Goal: Task Accomplishment & Management: Use online tool/utility

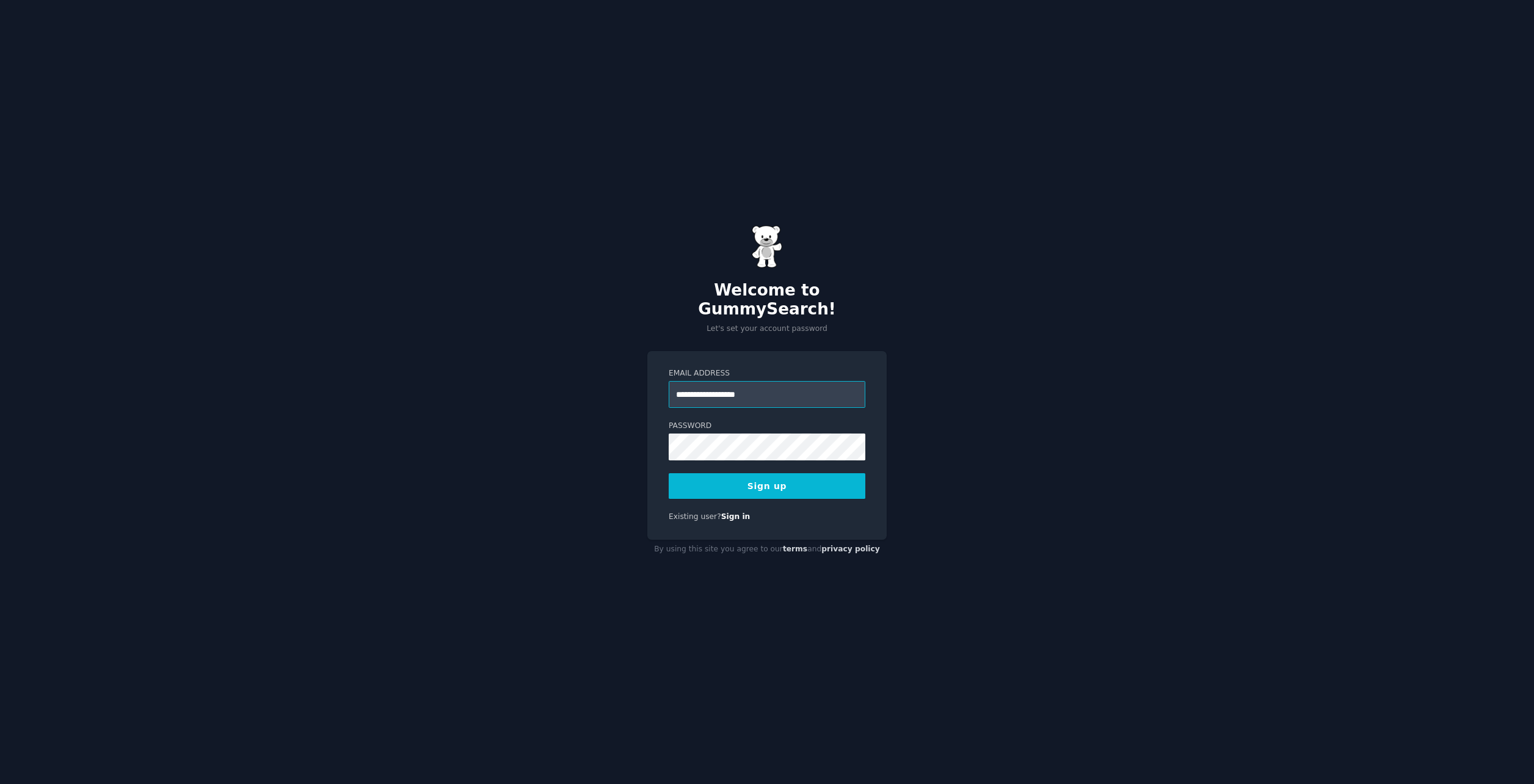
type input "**********"
click at [834, 479] on button "Sign up" at bounding box center [767, 486] width 197 height 26
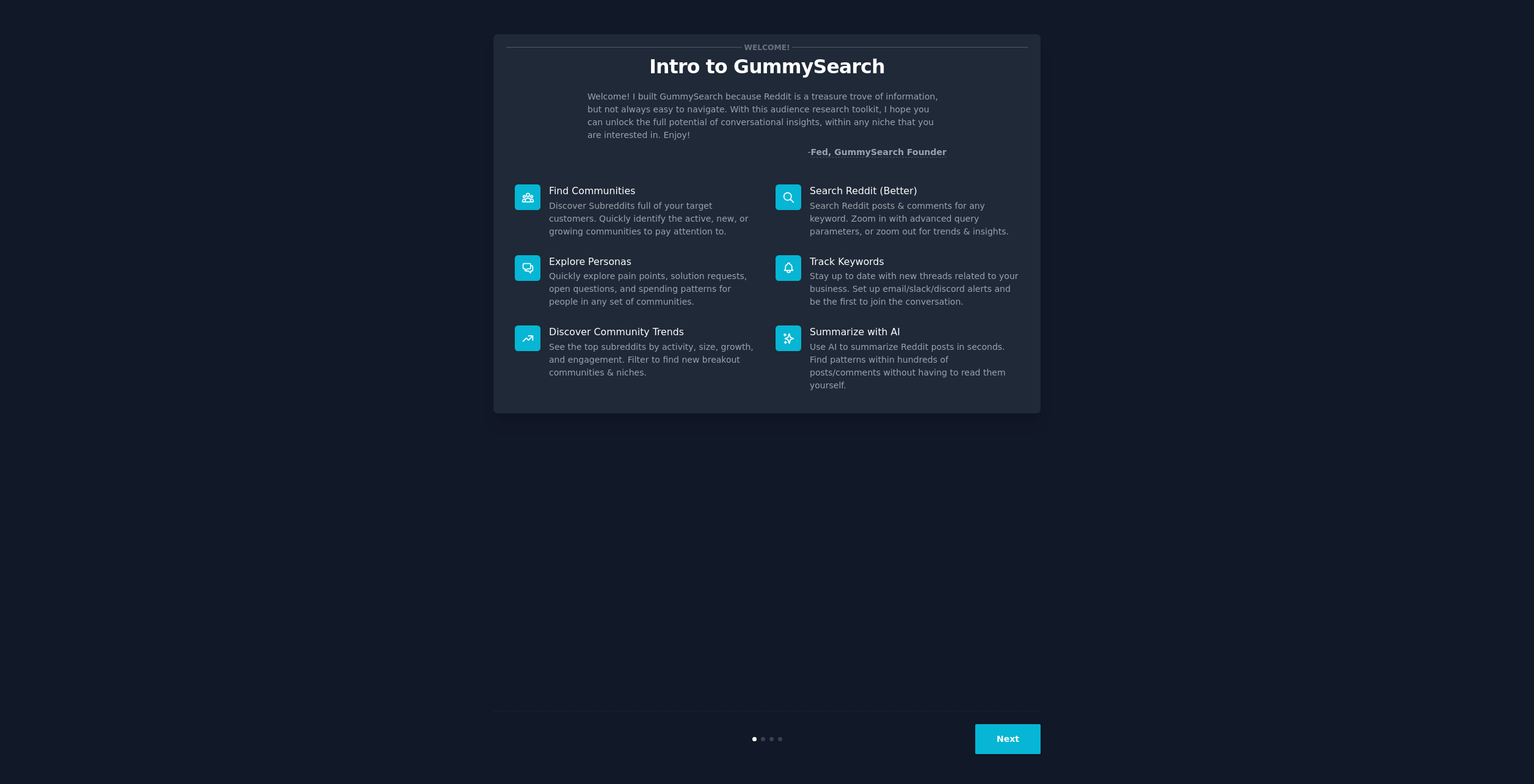
click at [1308, 316] on div "Welcome! Intro to GummySearch Welcome! I built GummySearch because Reddit is a …" at bounding box center [767, 392] width 1500 height 750
click at [1009, 731] on button "Next" at bounding box center [1008, 739] width 66 height 30
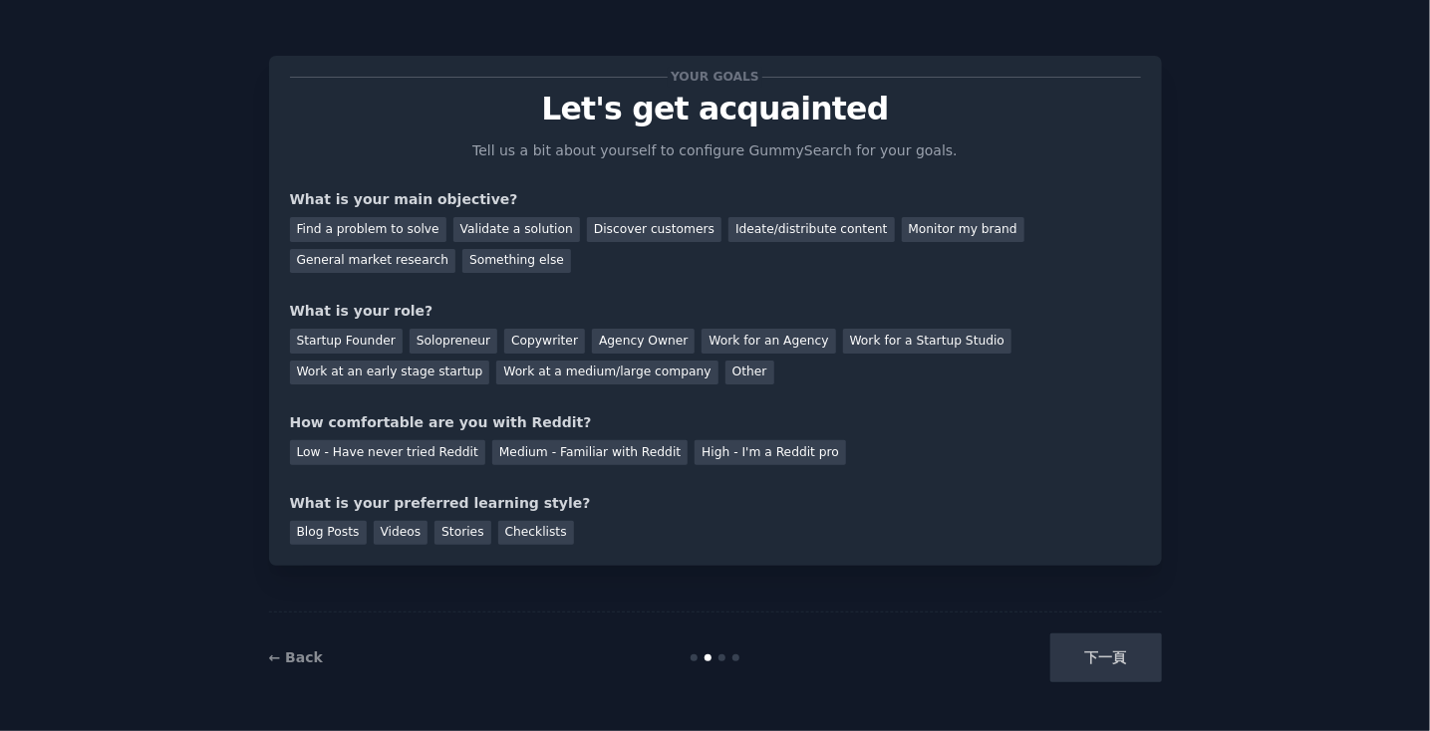
click at [1206, 172] on div "Your goals Let's get acquainted Tell us a bit about yourself to configure Gummy…" at bounding box center [715, 365] width 1374 height 675
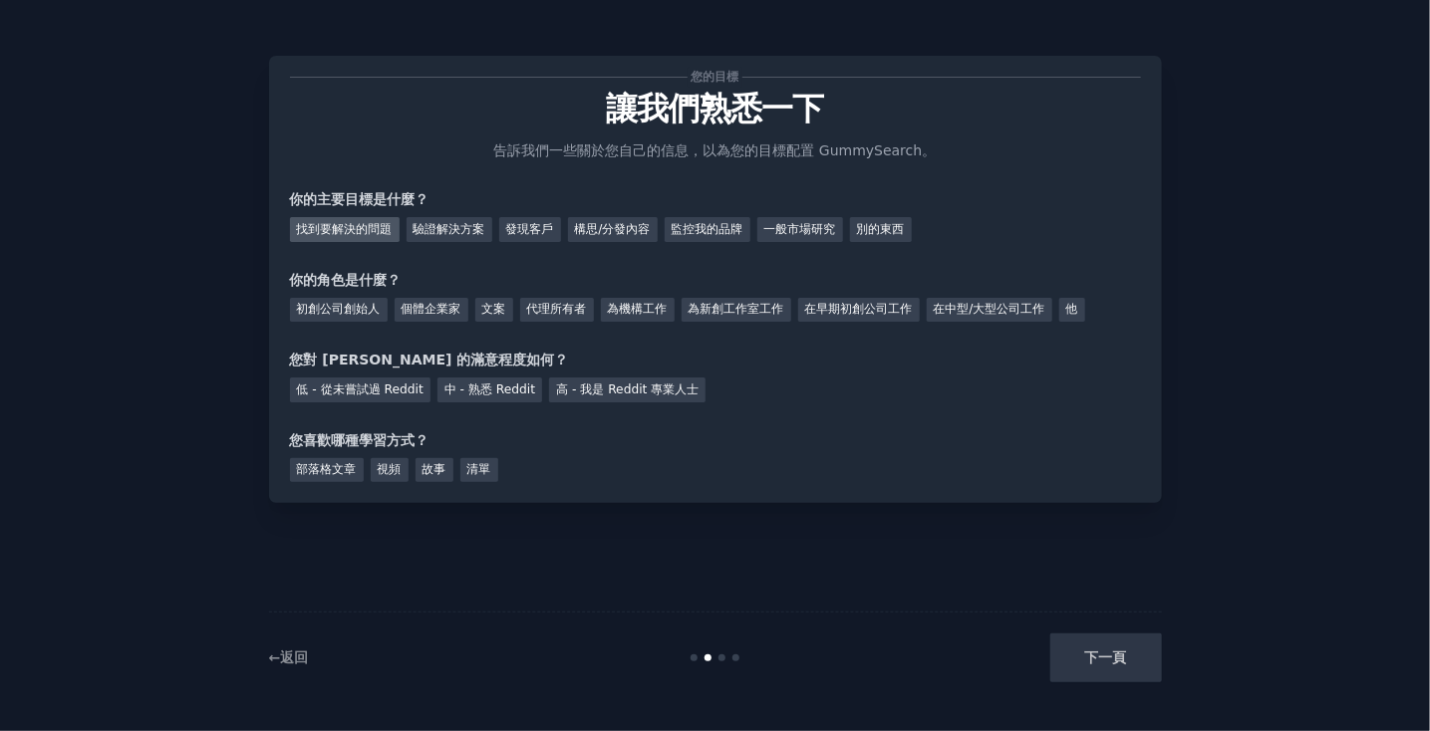
click at [364, 235] on div "找到要解決的問題" at bounding box center [345, 229] width 110 height 25
click at [526, 232] on div "發現客戶" at bounding box center [530, 229] width 62 height 25
click at [338, 224] on div "找到要解決的問題" at bounding box center [345, 229] width 110 height 25
click at [410, 392] on div "低 - 從未嘗試過 Reddit" at bounding box center [360, 390] width 140 height 25
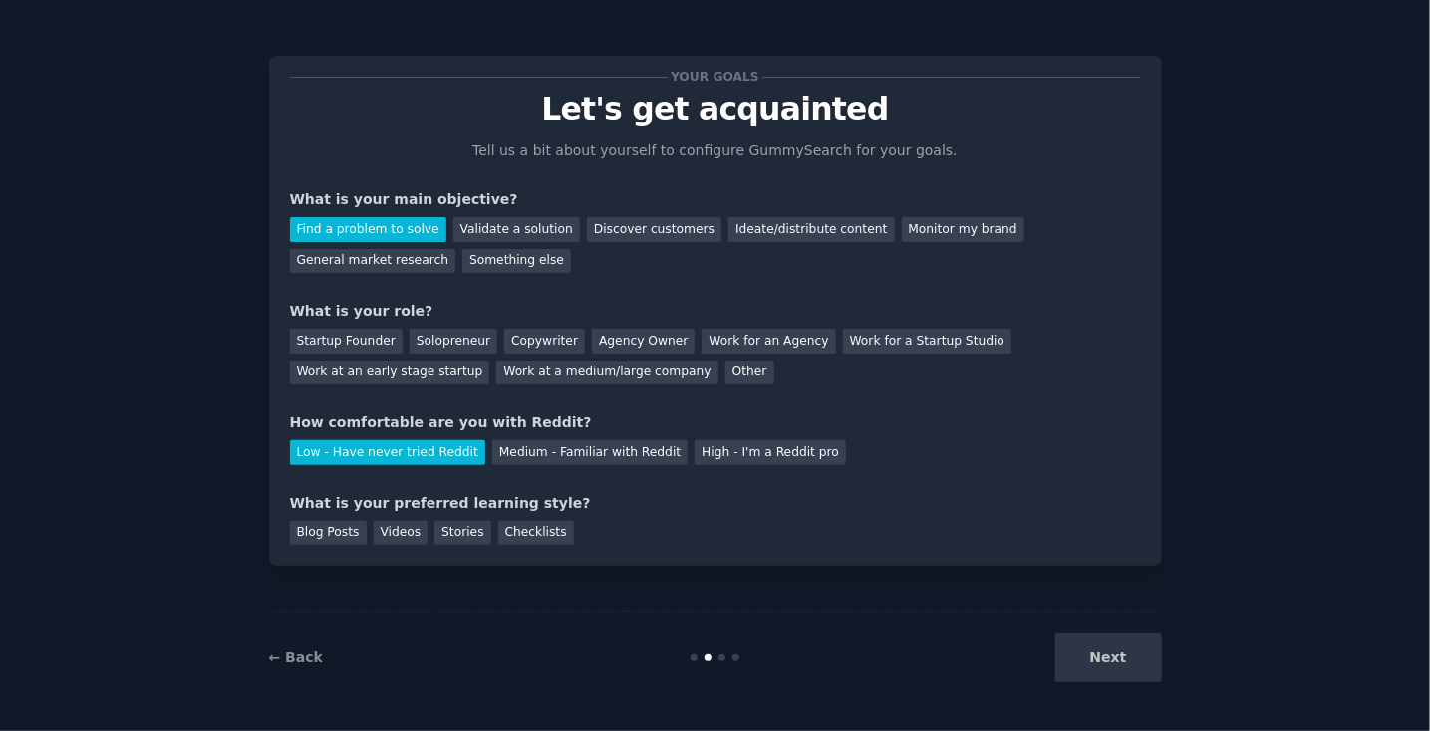
click at [1106, 407] on div "Your goals Let's get acquainted Tell us a bit about yourself to configure Gummy…" at bounding box center [715, 311] width 851 height 468
click at [336, 540] on div "Blog Posts" at bounding box center [328, 533] width 77 height 25
click at [734, 378] on div "Other" at bounding box center [749, 373] width 49 height 25
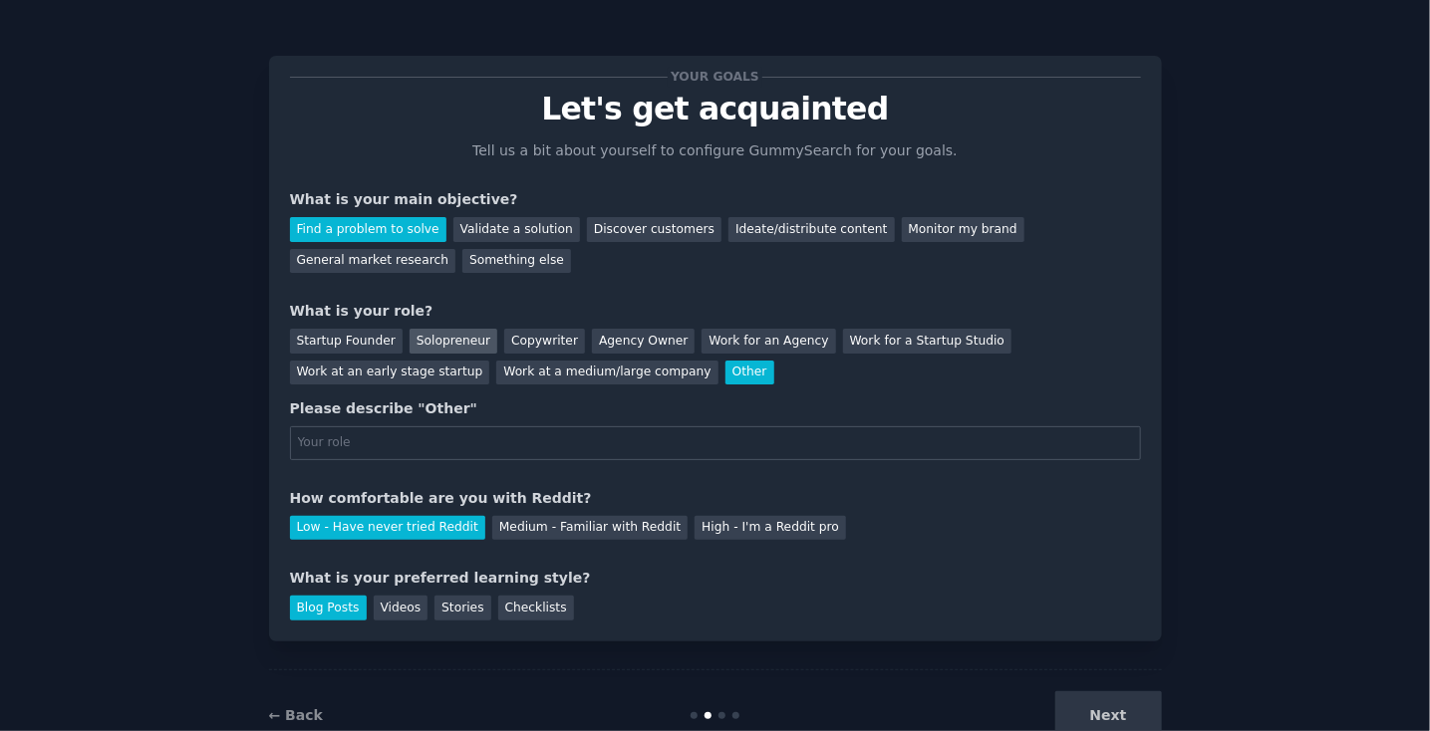
click at [451, 339] on div "Solopreneur" at bounding box center [453, 341] width 88 height 25
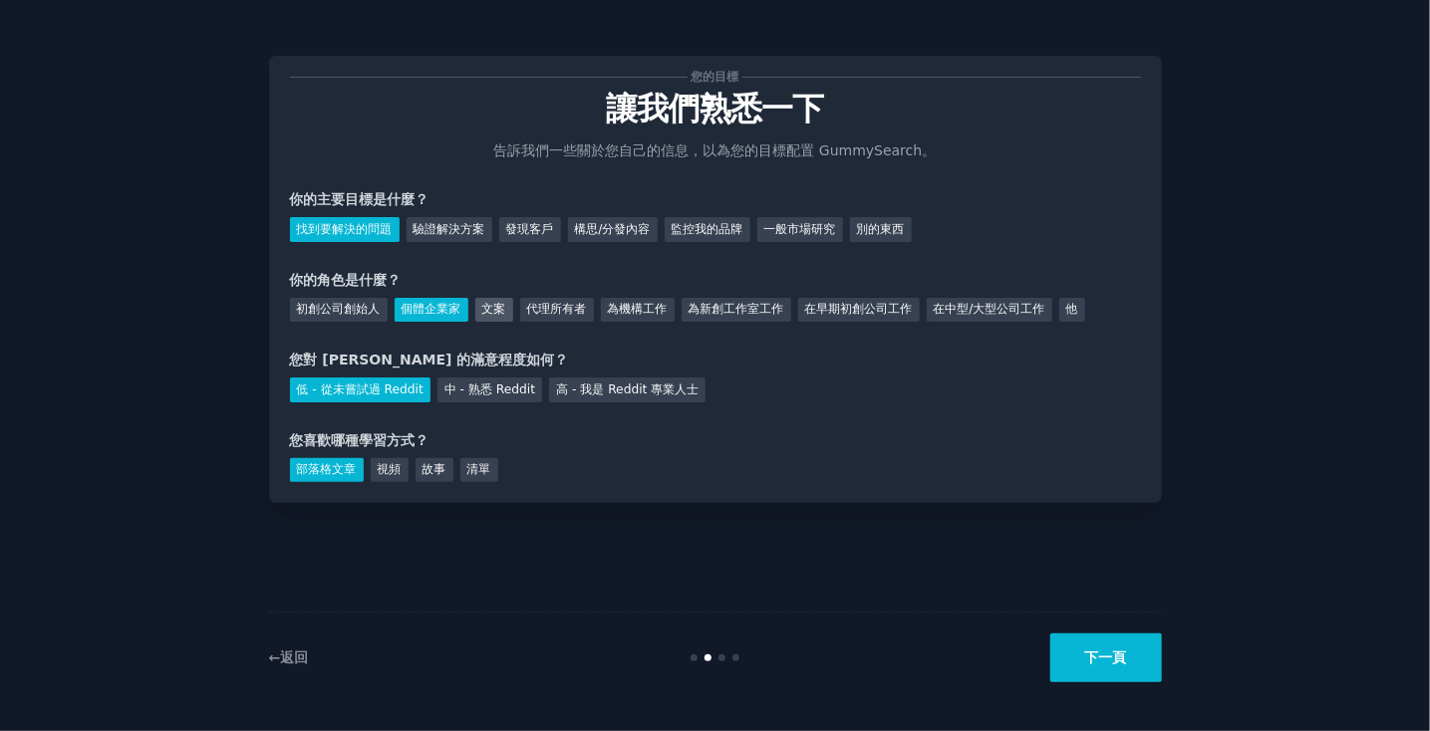
click at [494, 312] on div "文案" at bounding box center [494, 310] width 38 height 25
click at [1094, 650] on button "下一頁" at bounding box center [1106, 658] width 112 height 49
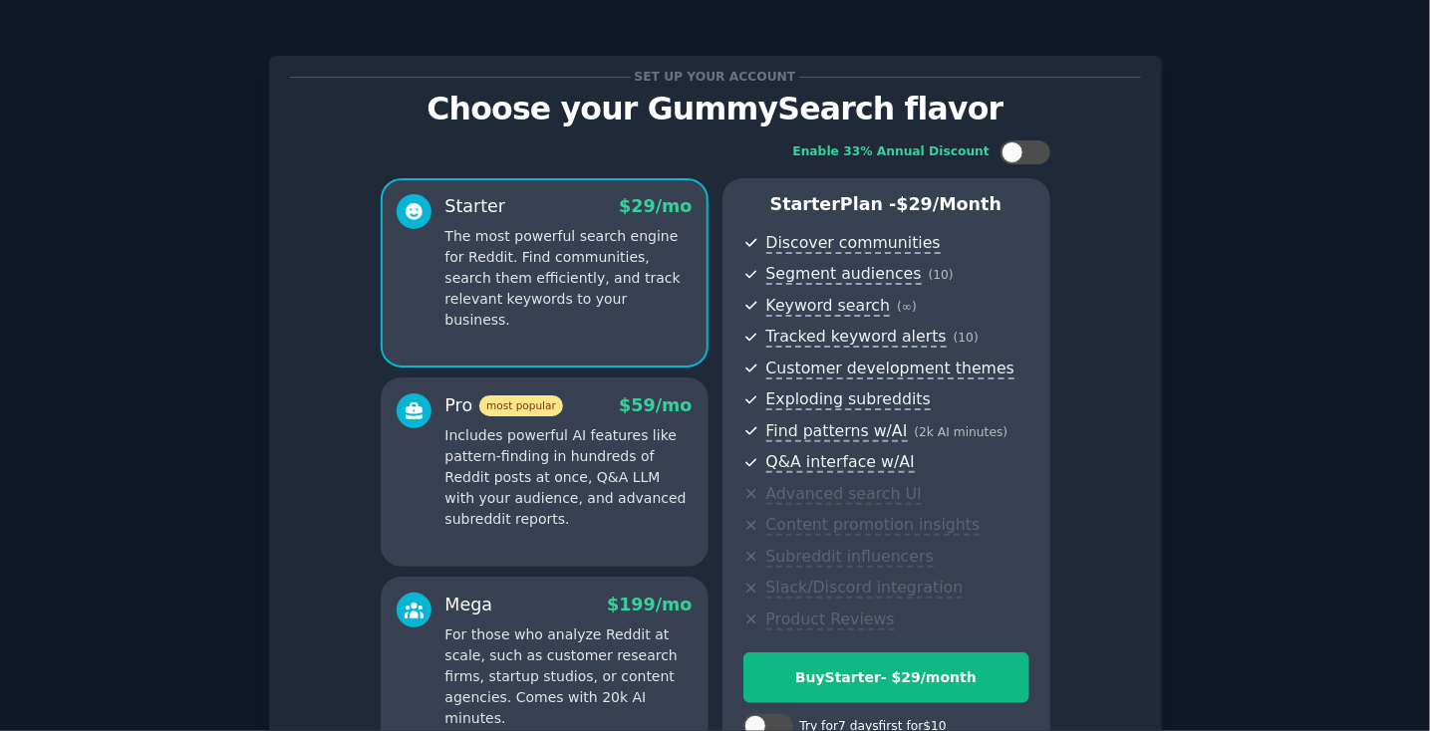
click at [1247, 190] on div "Set up your account Choose your GummySearch flavor Enable 33% Annual Discount S…" at bounding box center [715, 478] width 1374 height 900
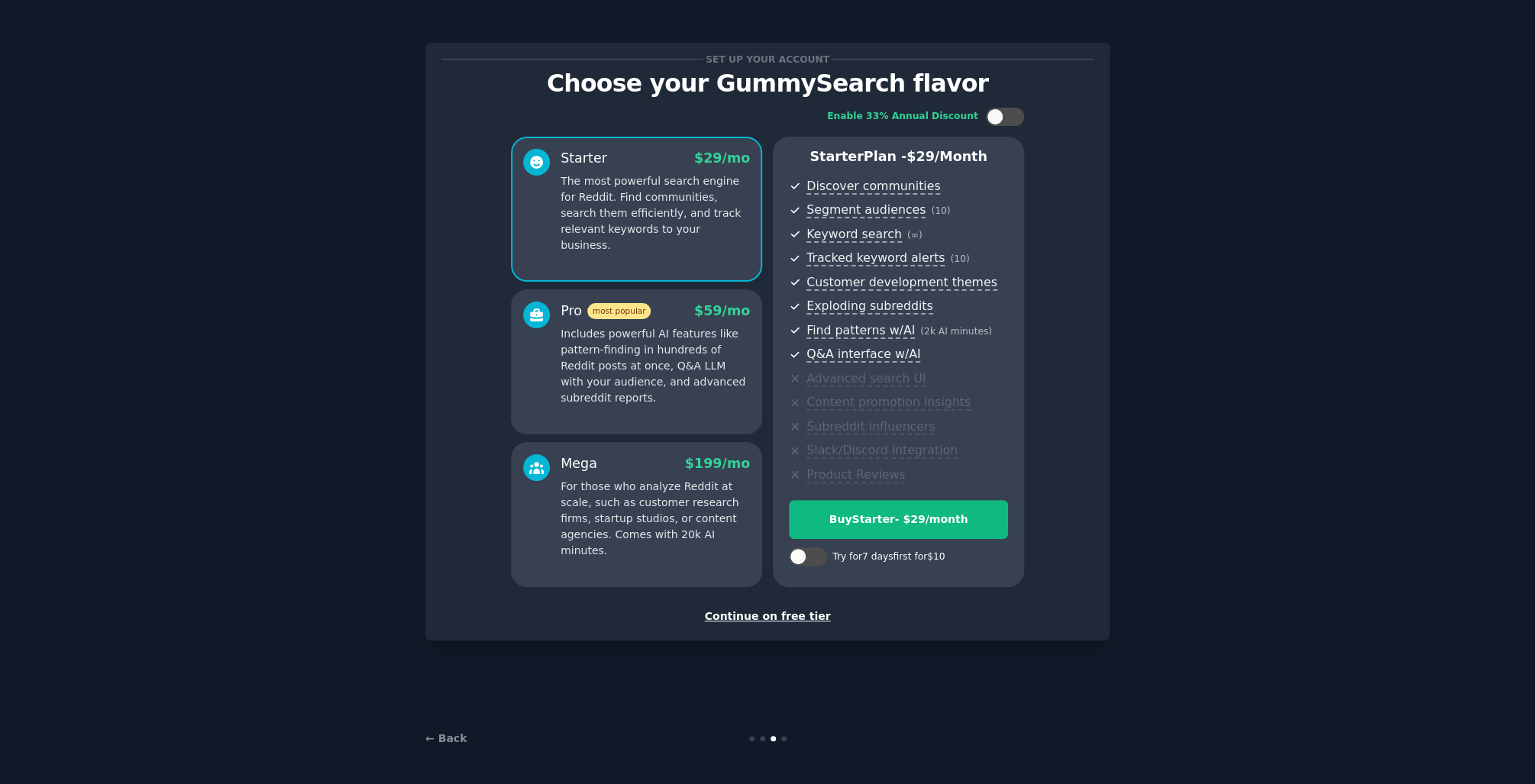
click at [800, 620] on div "Continue on free tier" at bounding box center [768, 616] width 652 height 16
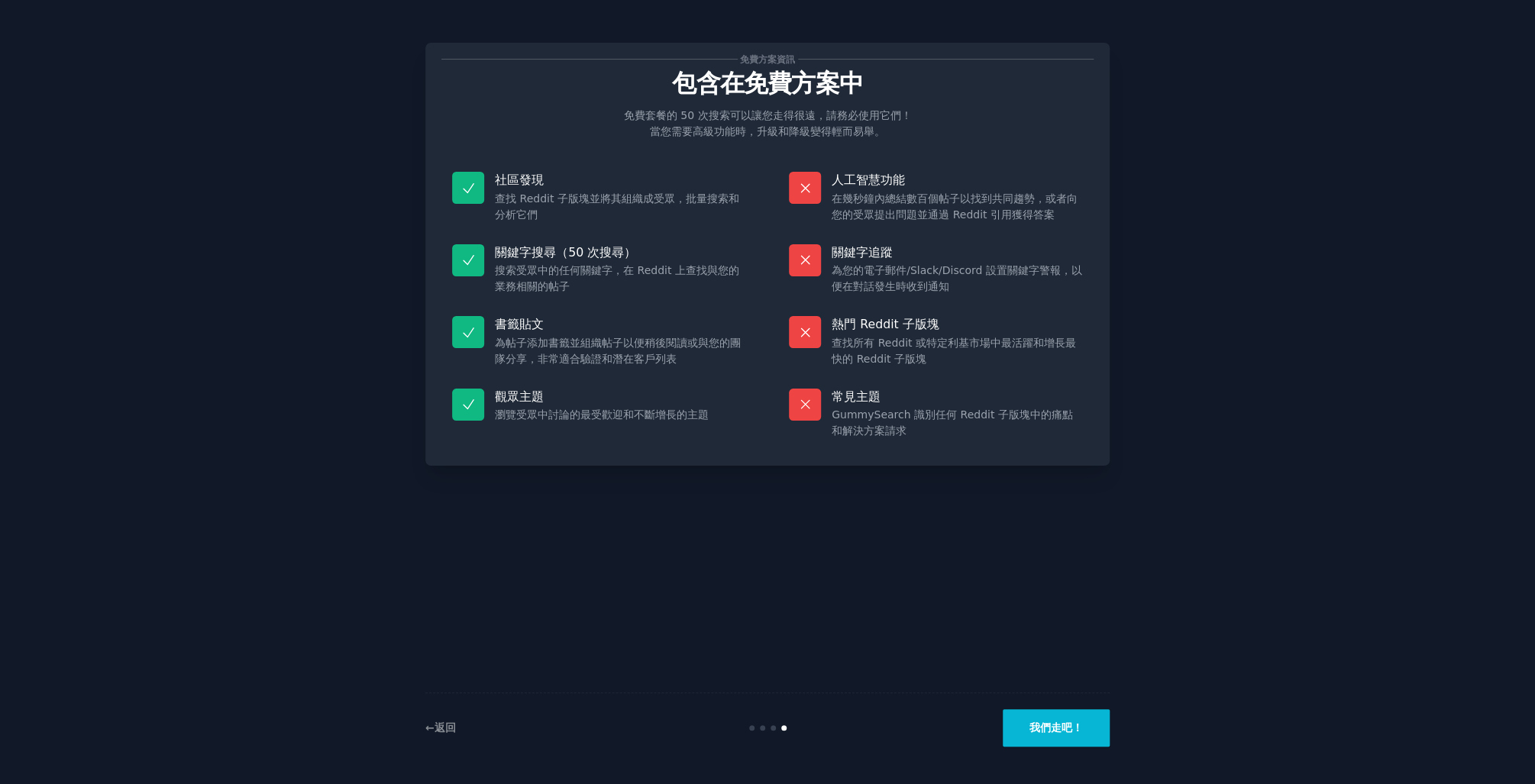
click at [1043, 717] on button "我們走吧！" at bounding box center [1056, 727] width 107 height 38
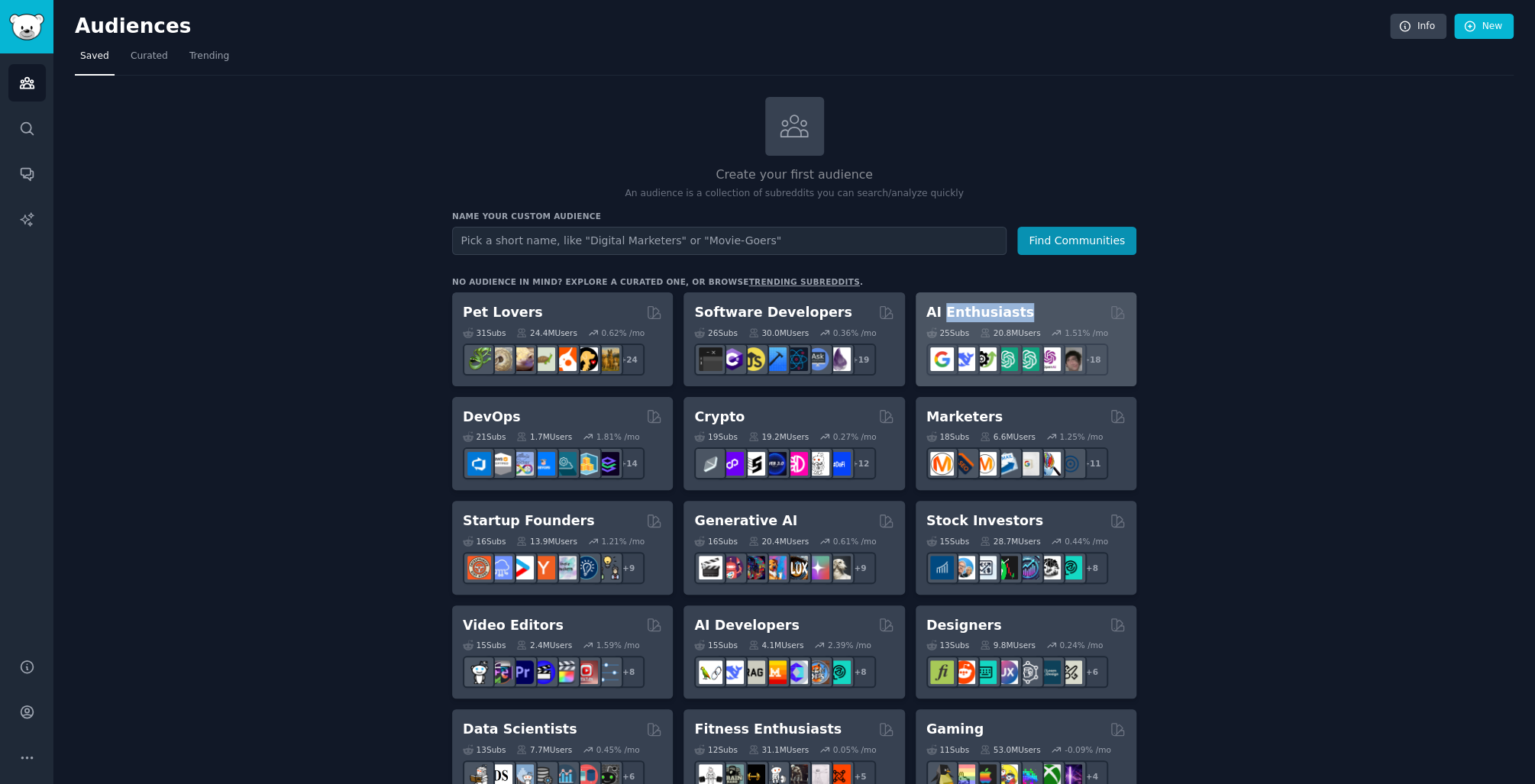
drag, startPoint x: 987, startPoint y: 300, endPoint x: 944, endPoint y: 308, distance: 43.7
click at [944, 308] on div "AI Enthusiasts" at bounding box center [1026, 312] width 199 height 19
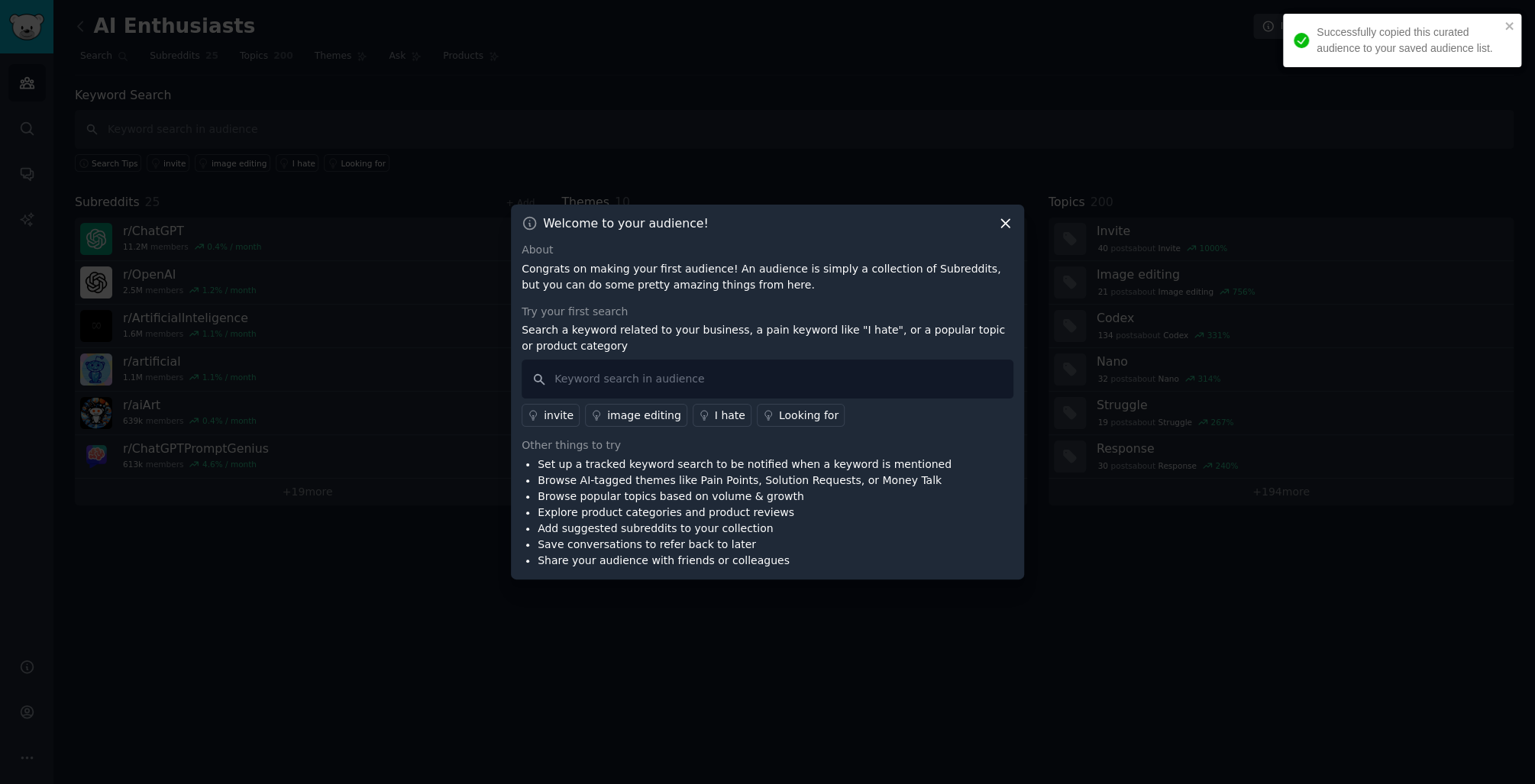
click at [1515, 22] on div "Successfully copied this curated audience to your saved audience list." at bounding box center [1402, 41] width 238 height 54
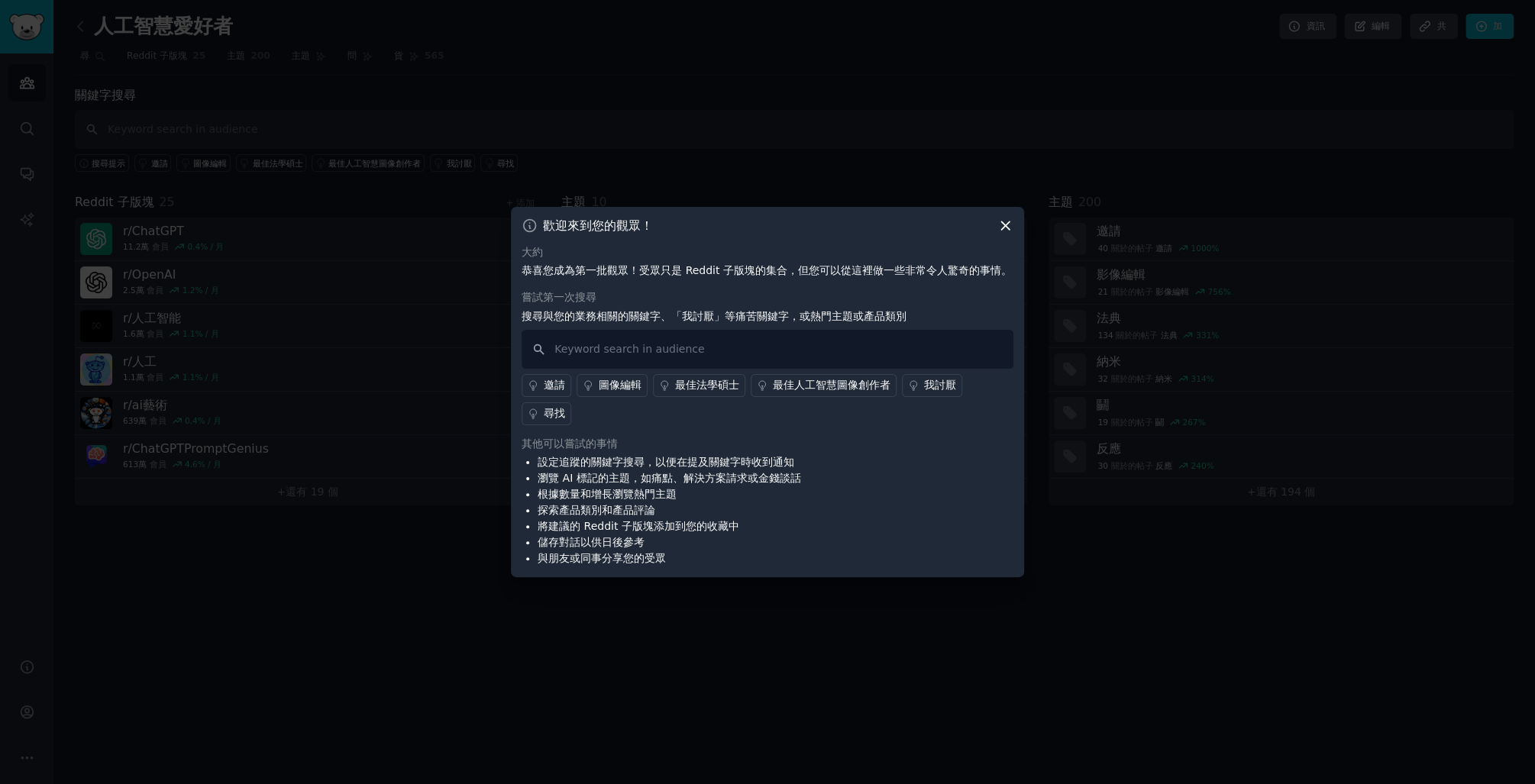
click at [702, 389] on div "最佳法學碩士" at bounding box center [708, 385] width 64 height 16
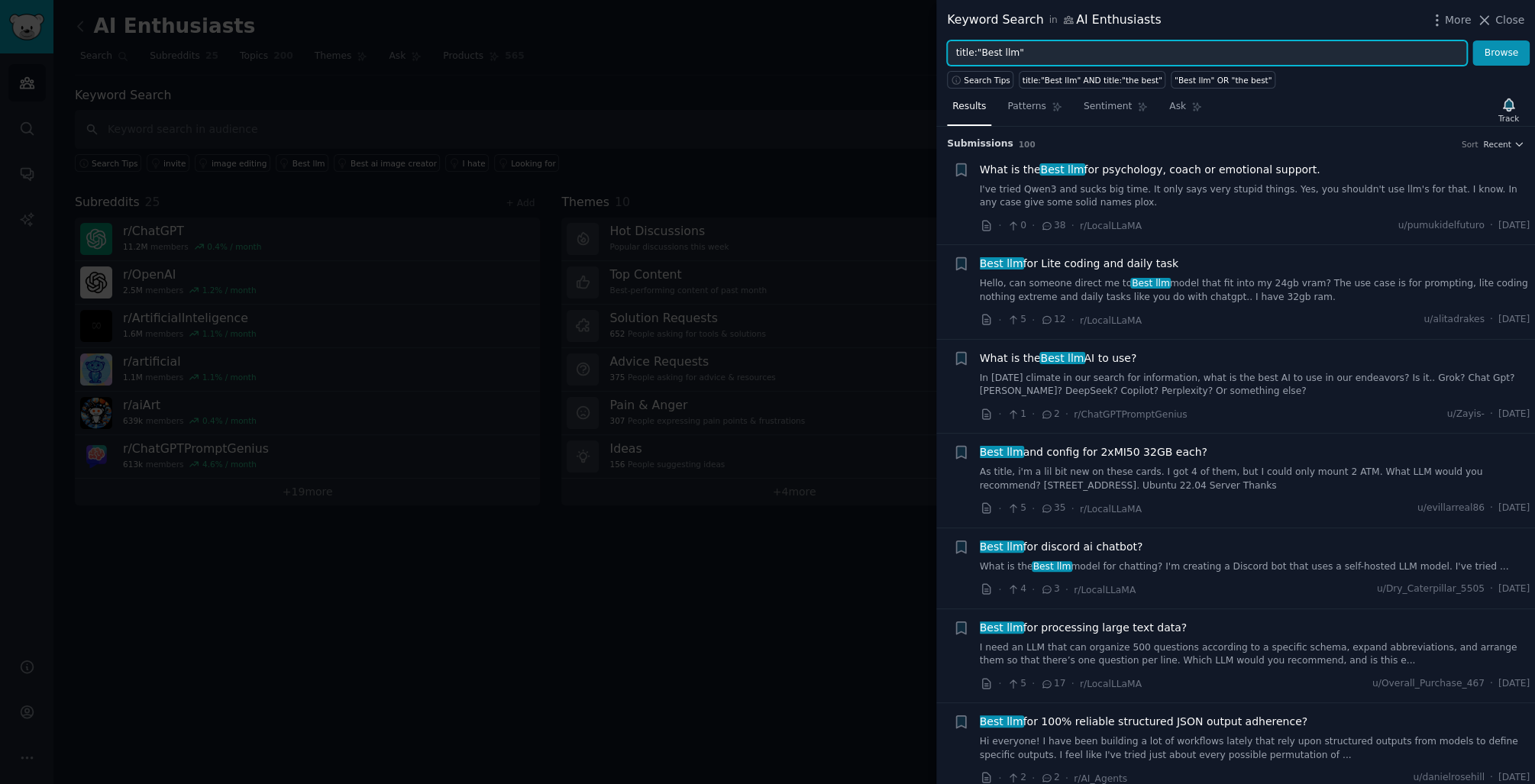
click at [1421, 58] on input "title:"Best llm"" at bounding box center [1207, 54] width 520 height 26
click at [1494, 54] on button "Browse" at bounding box center [1501, 54] width 58 height 26
click at [821, 103] on div at bounding box center [768, 392] width 1535 height 784
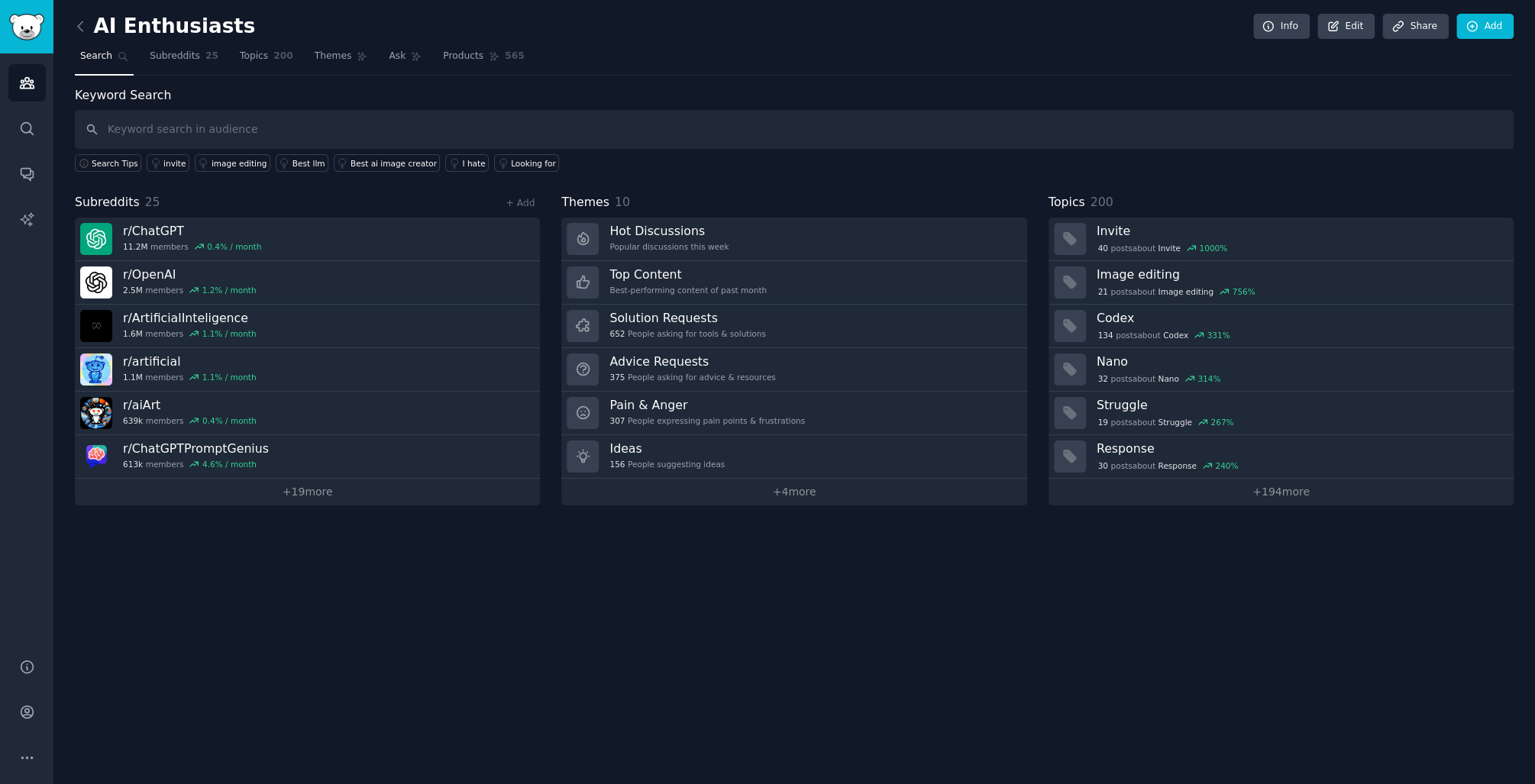
click at [138, 26] on font "AI Enthusiasts" at bounding box center [175, 27] width 162 height 25
click at [26, 18] on img "Sidebar" at bounding box center [27, 27] width 35 height 27
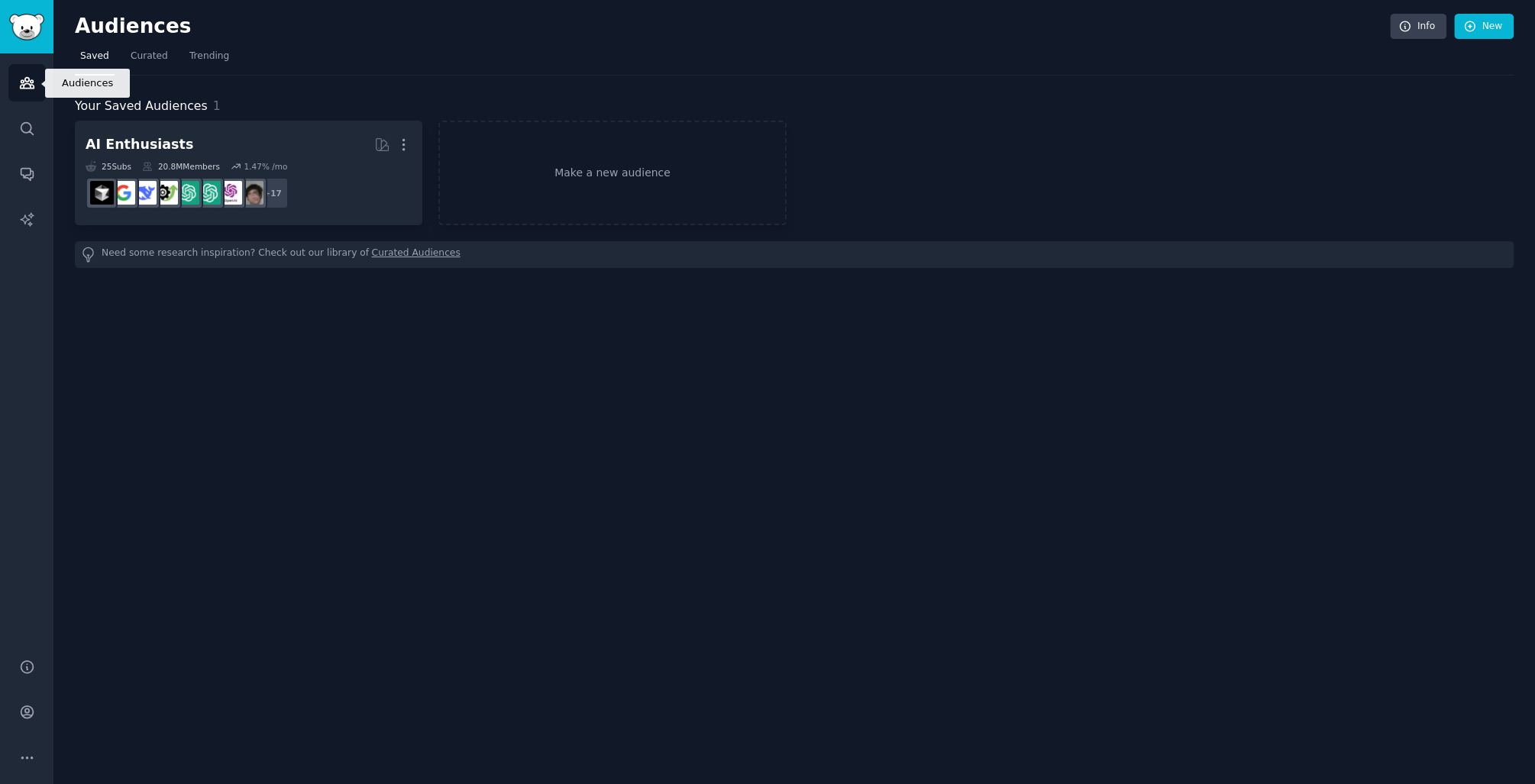
click at [31, 98] on link "Audiences" at bounding box center [27, 83] width 38 height 38
click at [21, 165] on link "Conversations" at bounding box center [27, 173] width 38 height 38
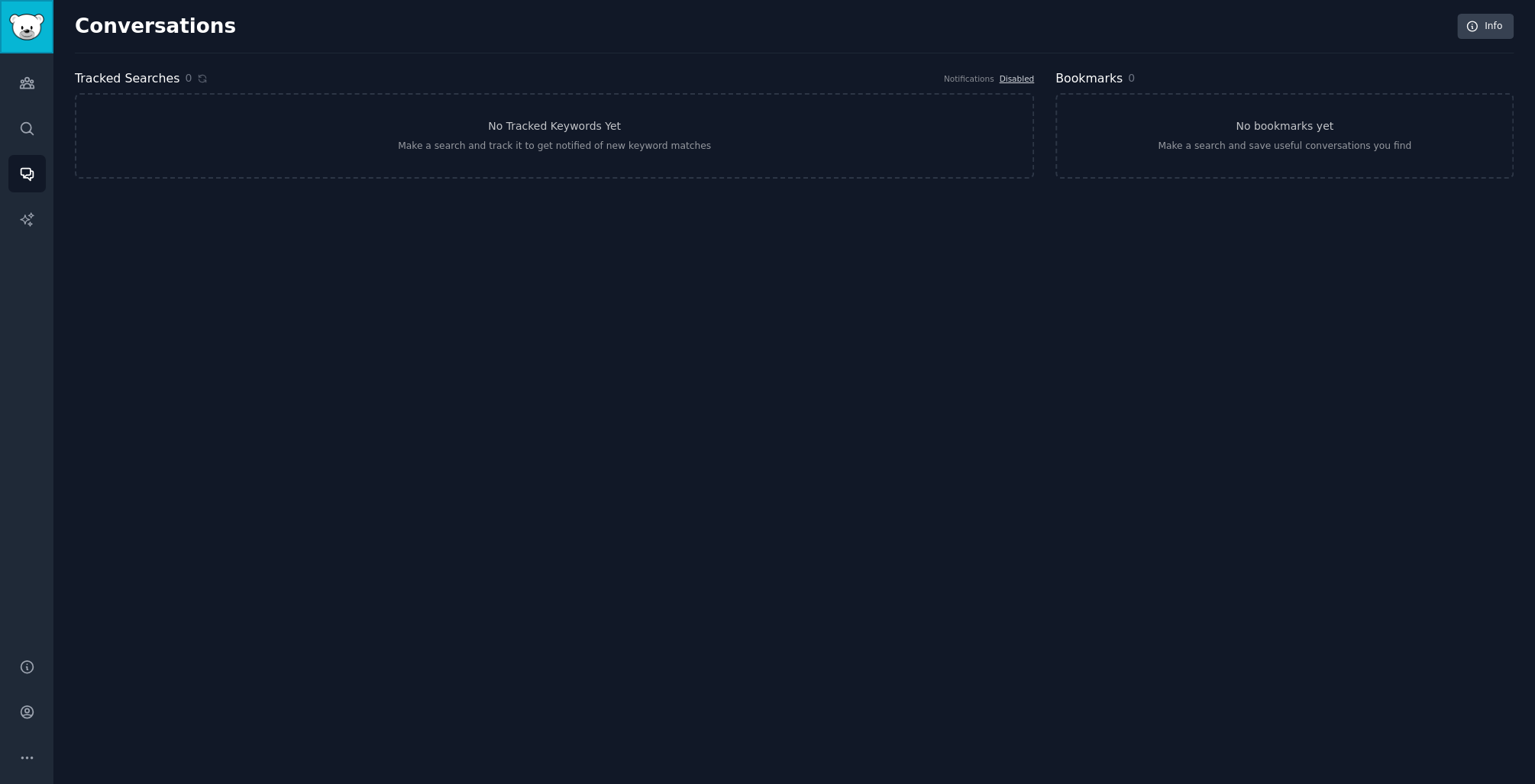
click at [38, 28] on img "Sidebar" at bounding box center [27, 27] width 35 height 27
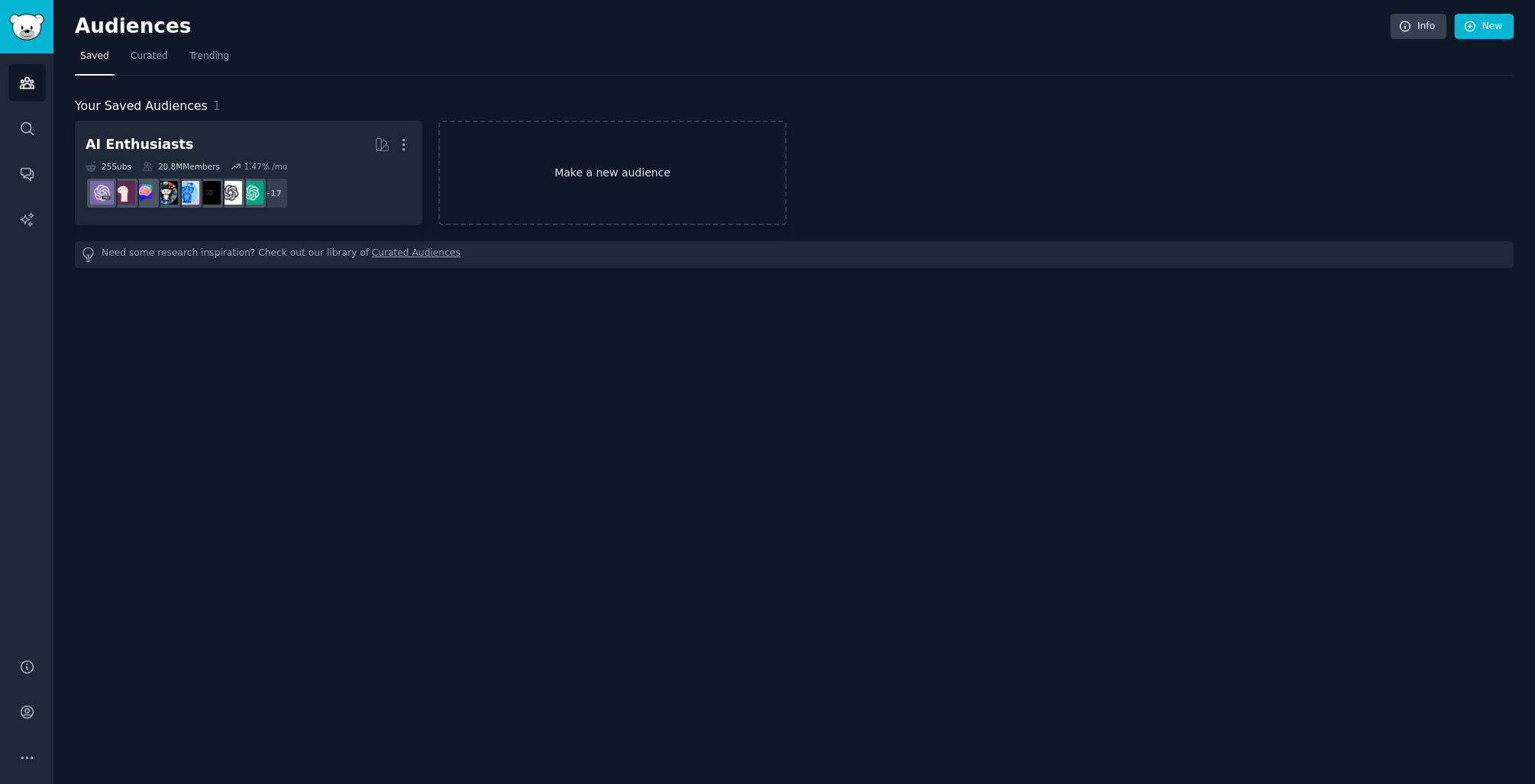
click at [556, 189] on link "Make a new audience" at bounding box center [612, 172] width 347 height 104
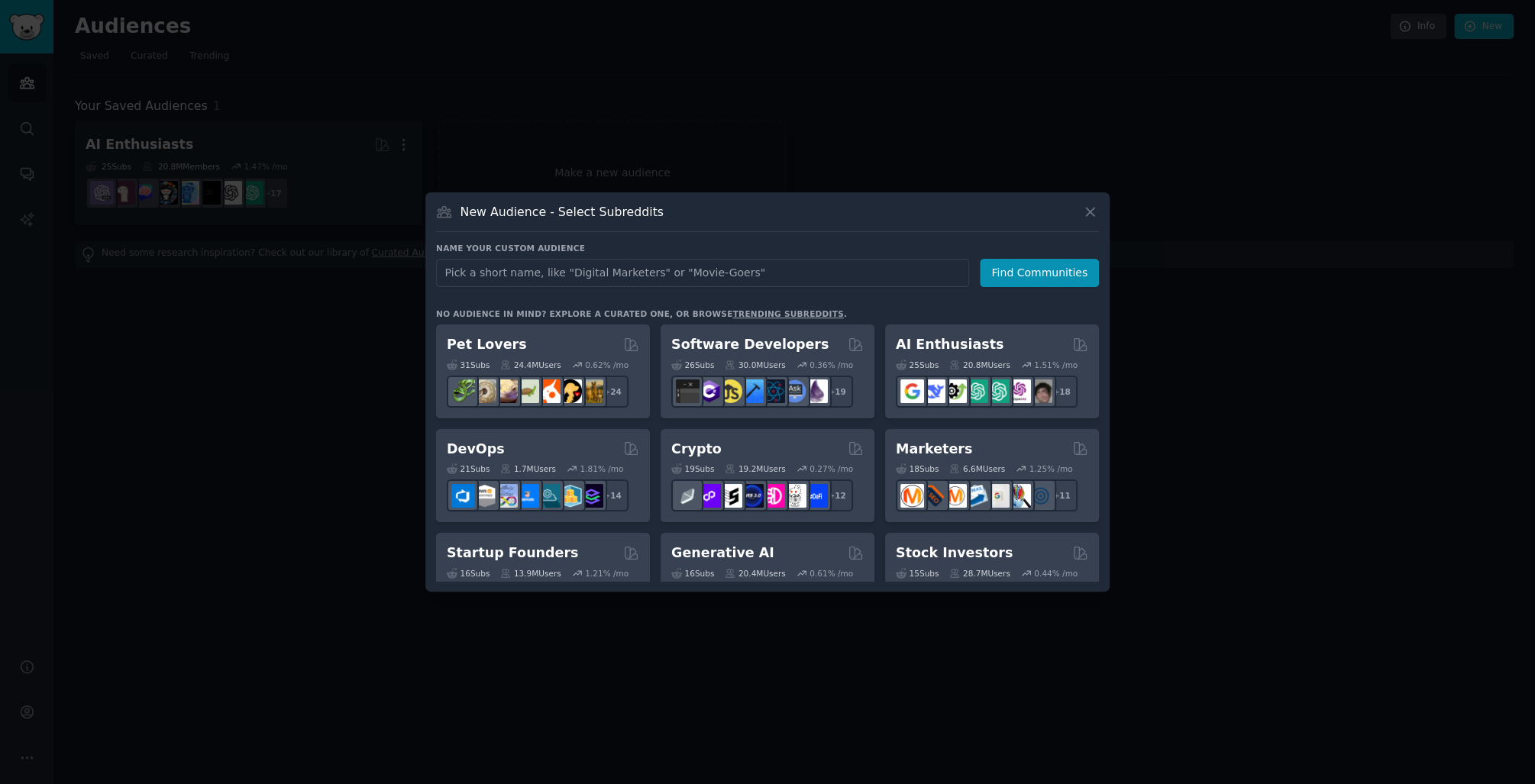
click at [782, 317] on link "trending subreddits" at bounding box center [787, 313] width 110 height 9
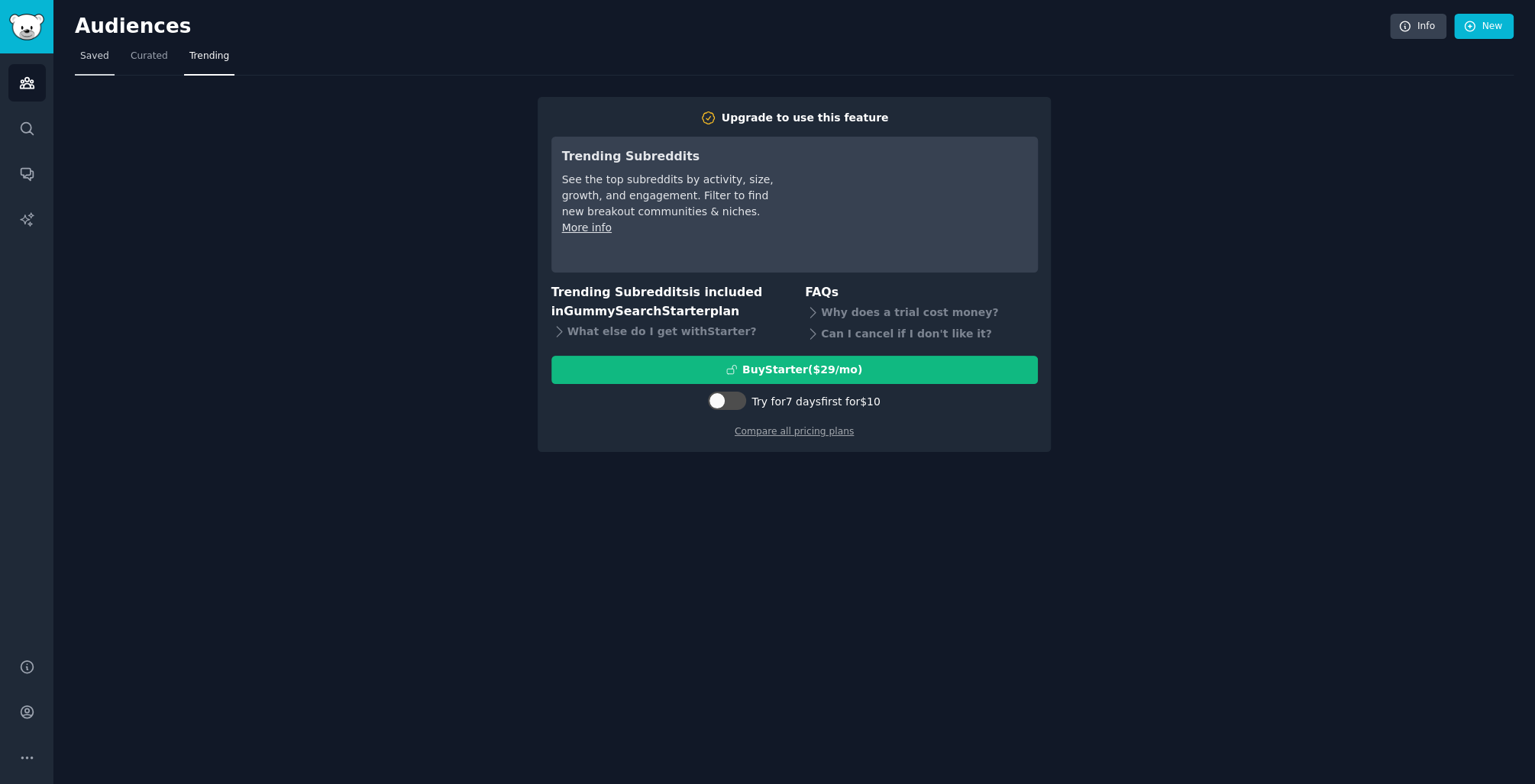
click at [98, 54] on span "Saved" at bounding box center [95, 57] width 29 height 14
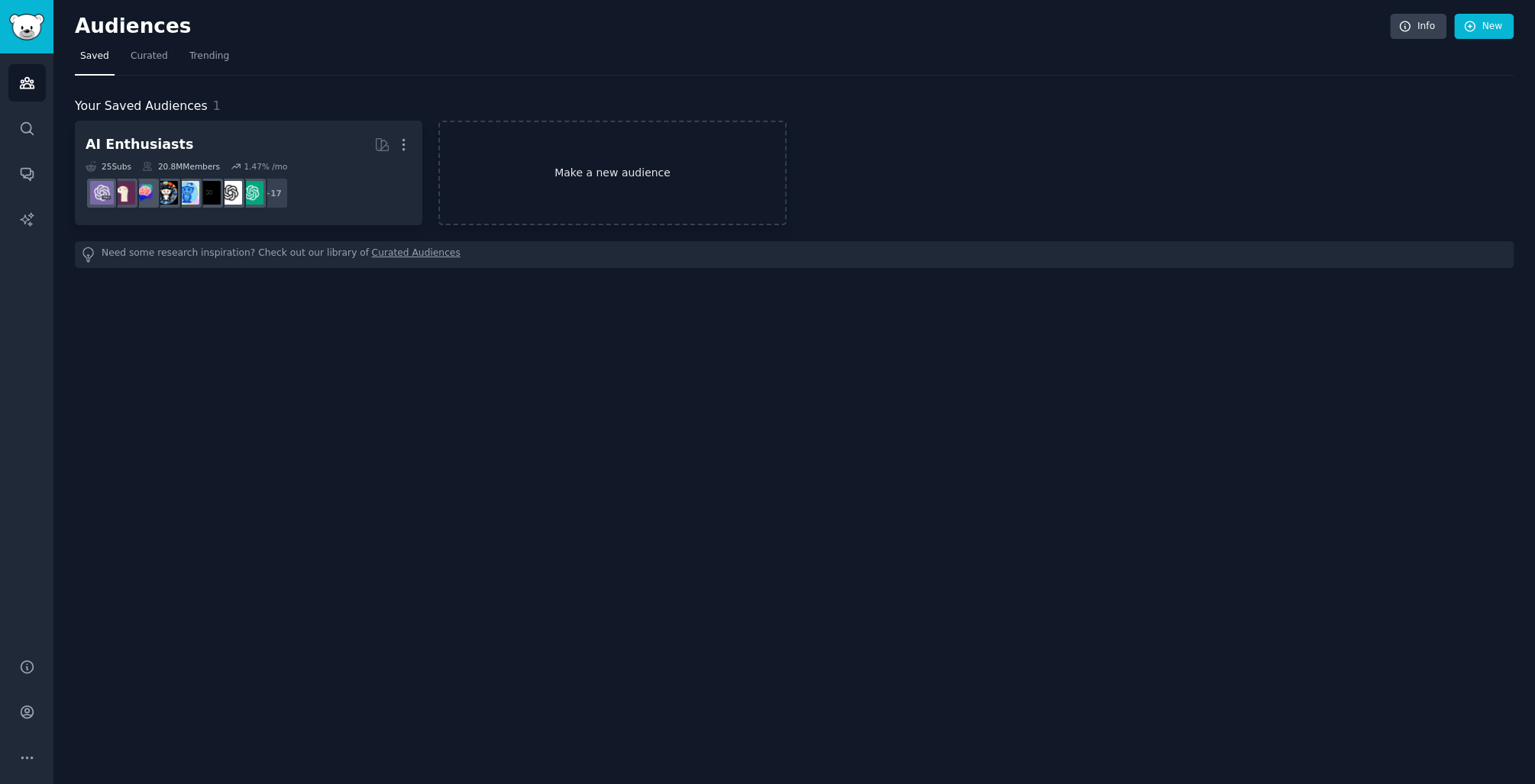
click at [517, 176] on link "Make a new audience" at bounding box center [612, 172] width 347 height 104
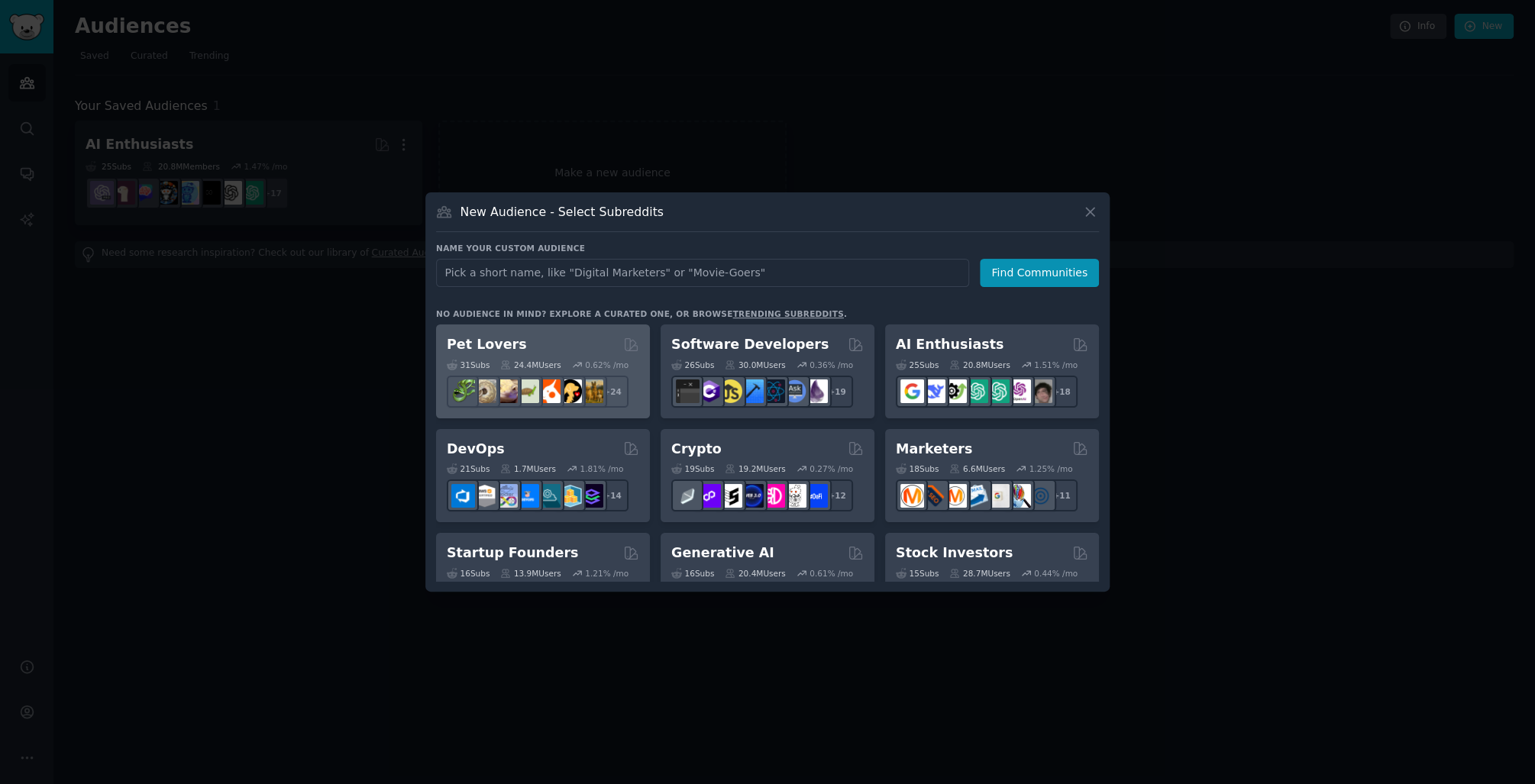
click at [554, 342] on div "Pet Lovers Curated by GummySearch" at bounding box center [543, 344] width 192 height 19
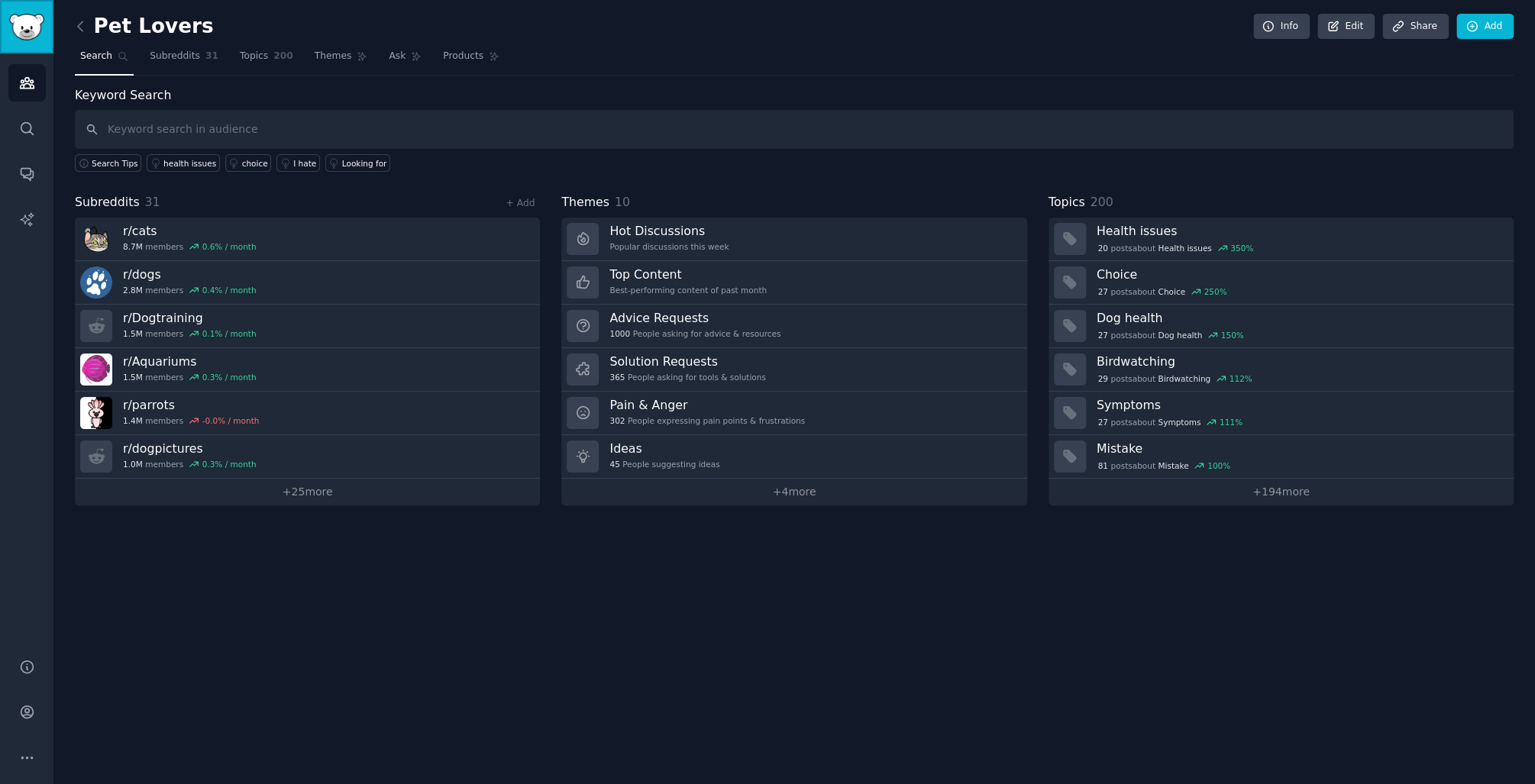
click at [22, 28] on img "Sidebar" at bounding box center [27, 27] width 35 height 27
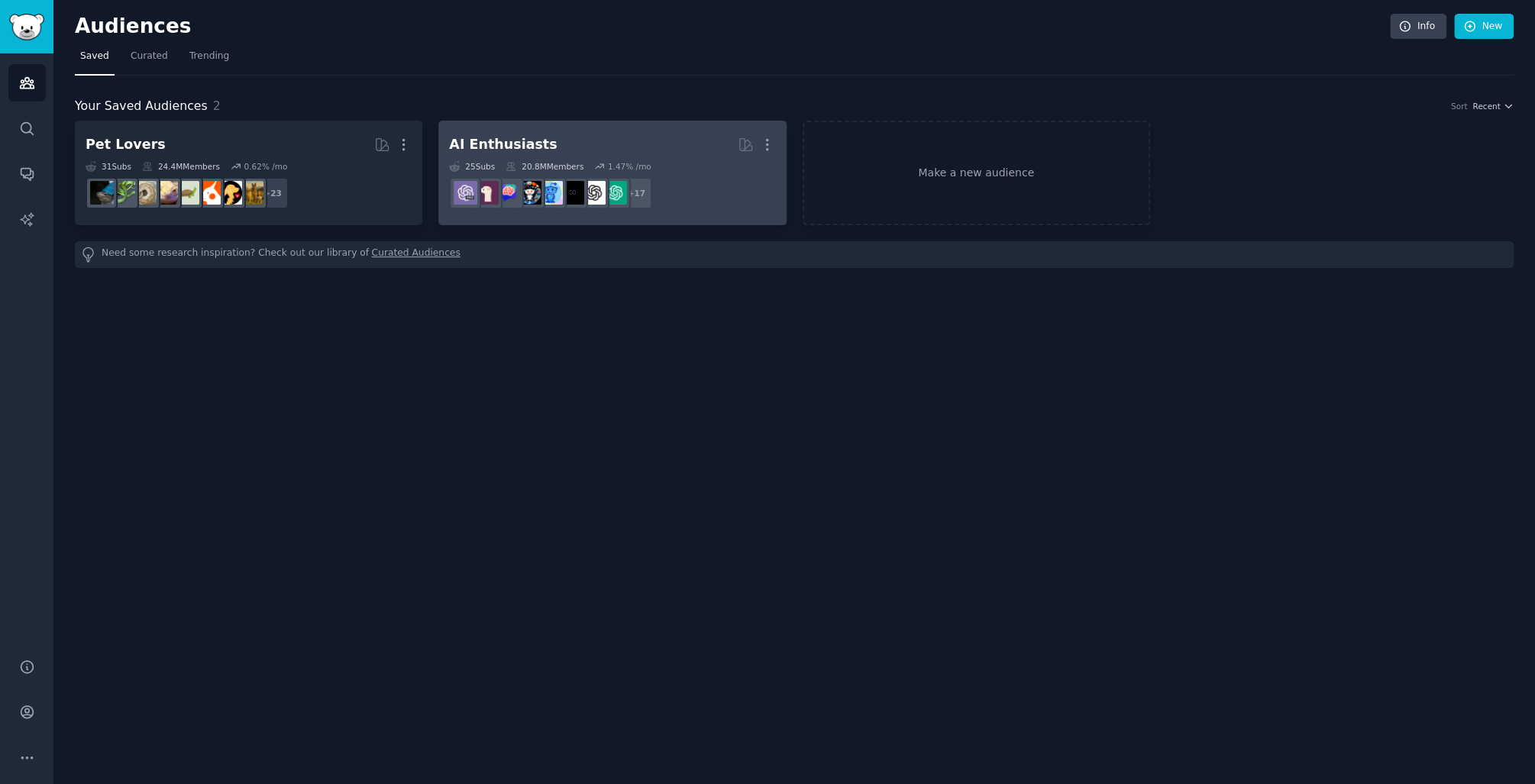
click at [580, 137] on h2 "AI Enthusiasts More" at bounding box center [612, 144] width 326 height 27
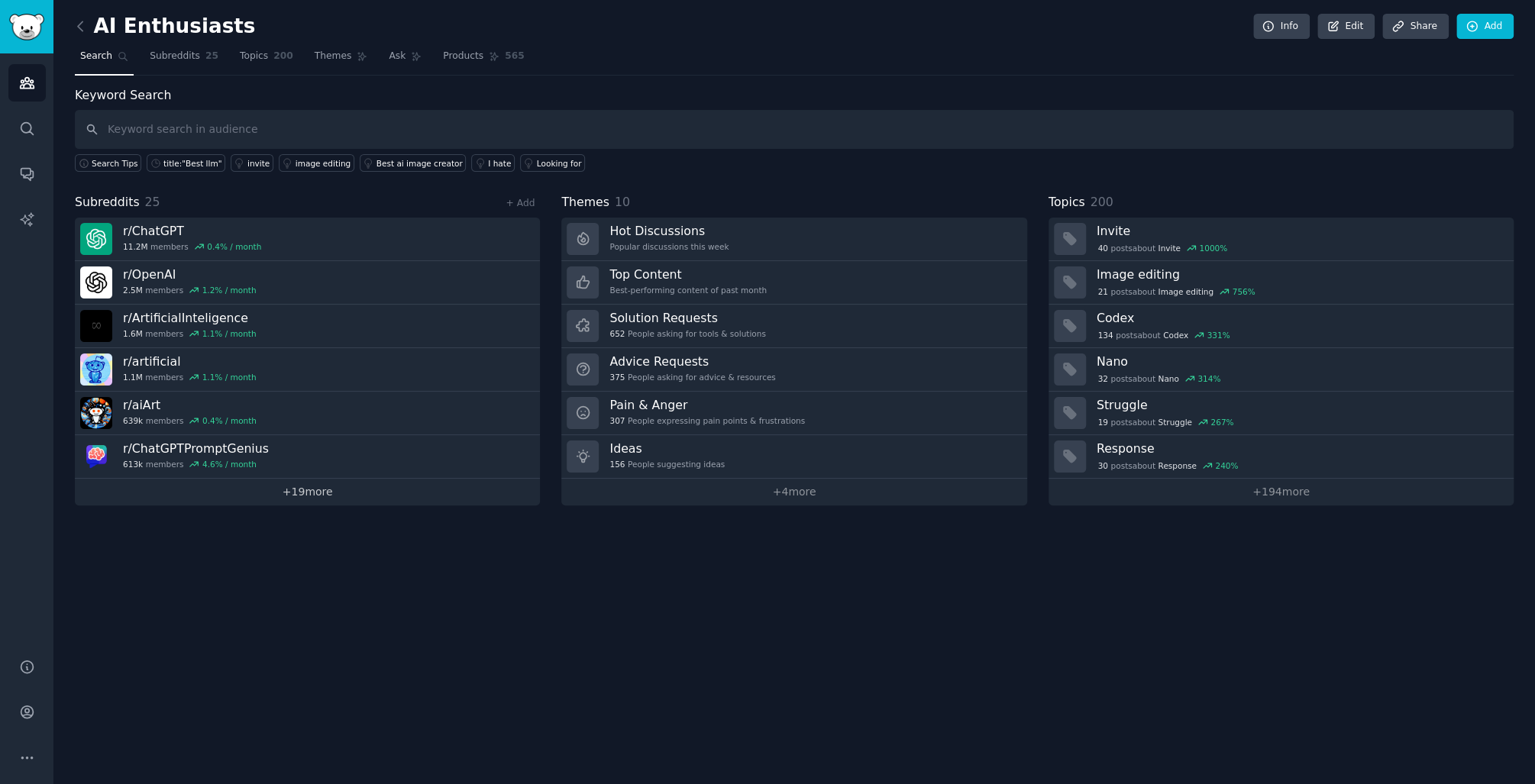
click at [347, 487] on link "+ 19 more" at bounding box center [307, 492] width 465 height 27
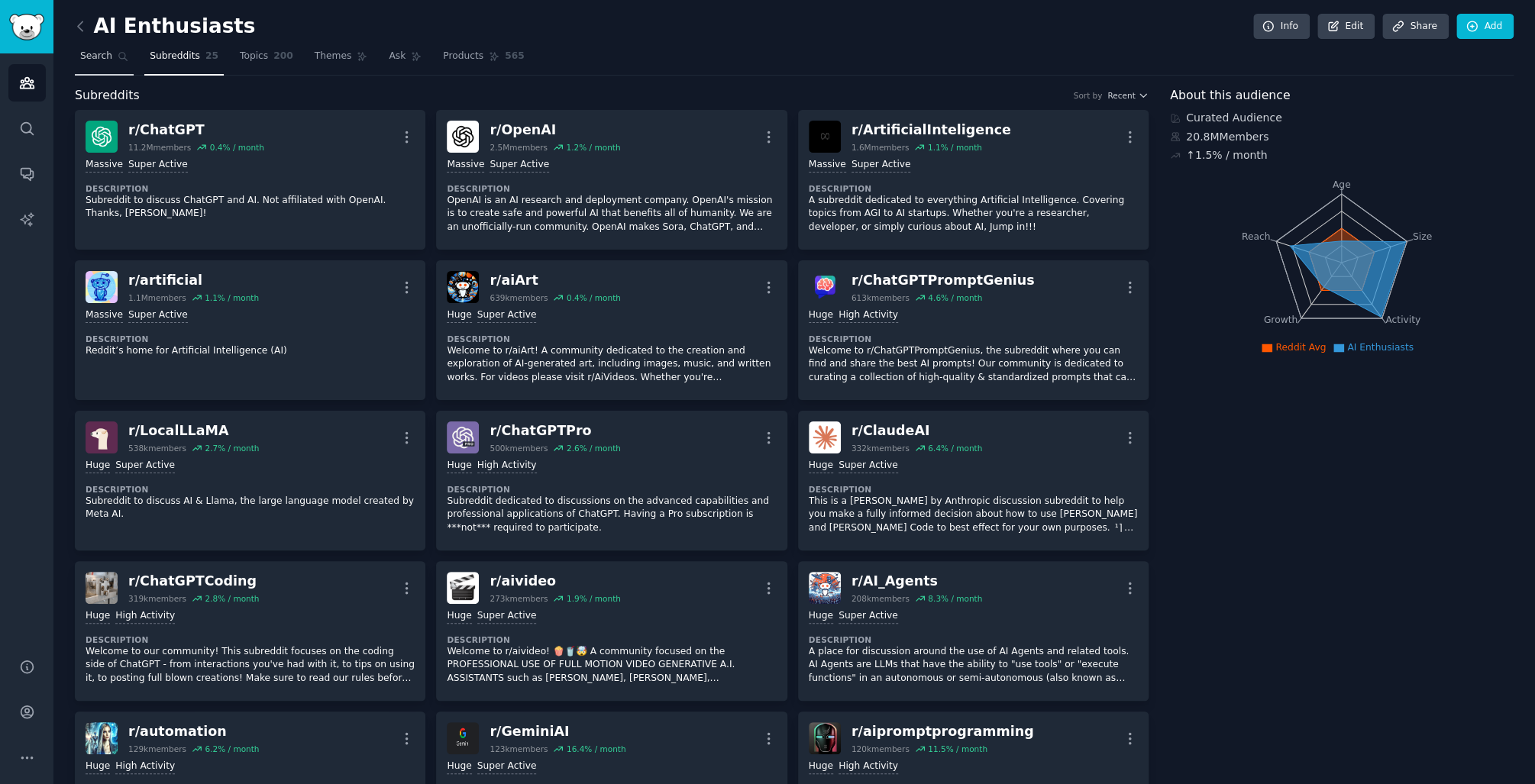
click at [122, 46] on link "Search" at bounding box center [104, 60] width 59 height 31
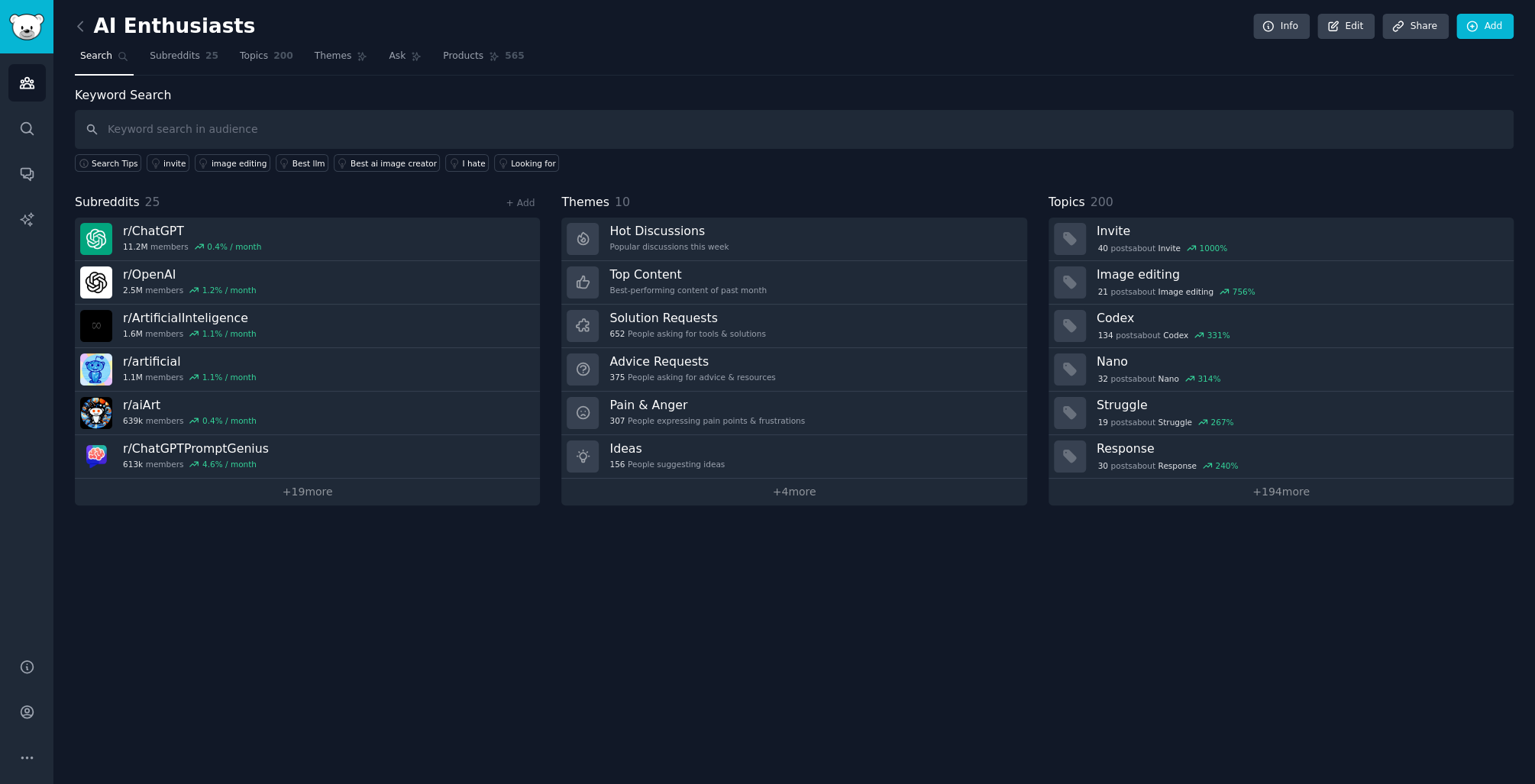
click at [245, 136] on input "text" at bounding box center [794, 129] width 1439 height 39
type input "ㄐㄩㄟ"
type input "prompt"
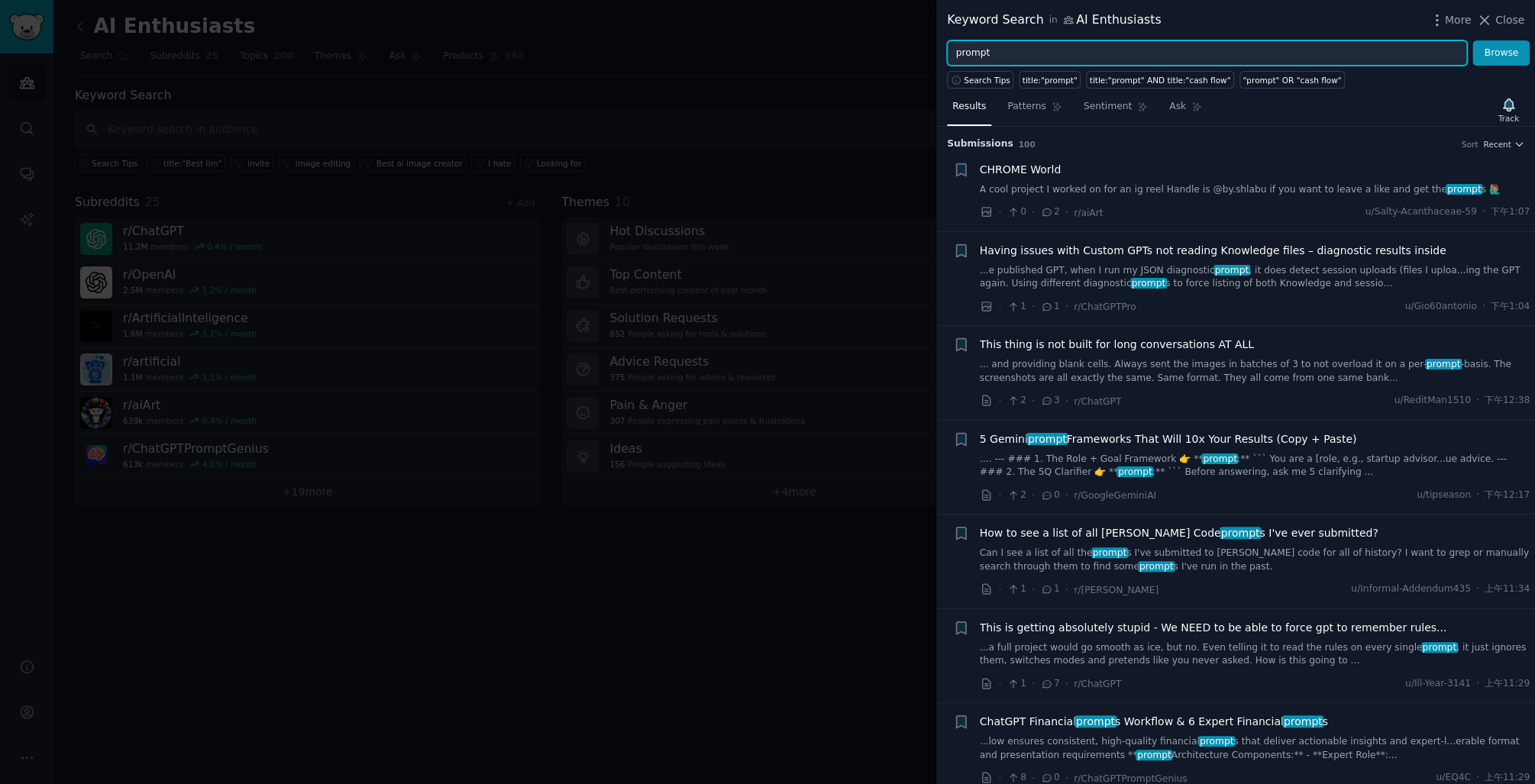
click at [1027, 47] on input "prompt" at bounding box center [1207, 54] width 520 height 26
type input "prompt engineering"
click at [1473, 41] on button "Browse" at bounding box center [1501, 54] width 58 height 26
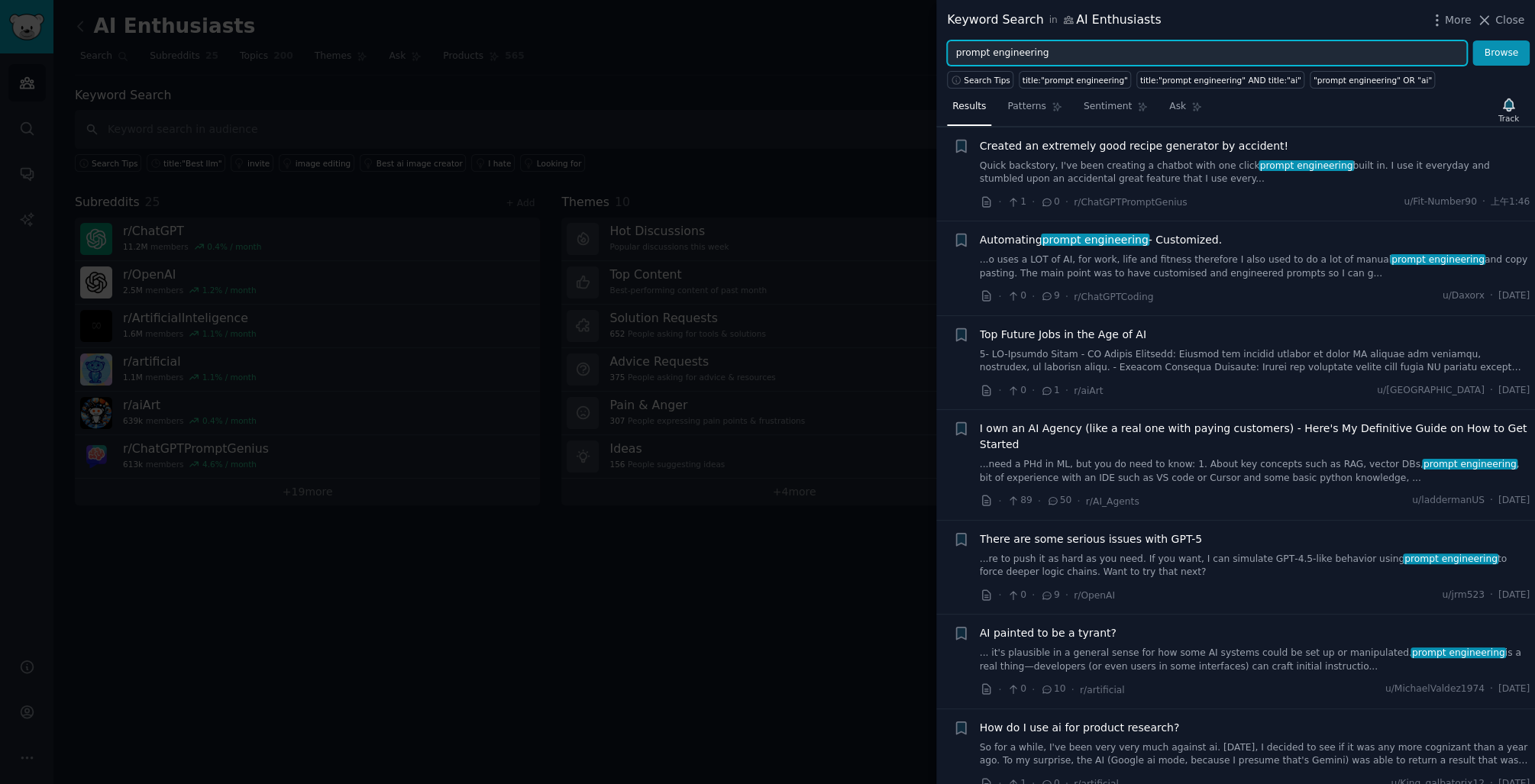
scroll to position [366, 0]
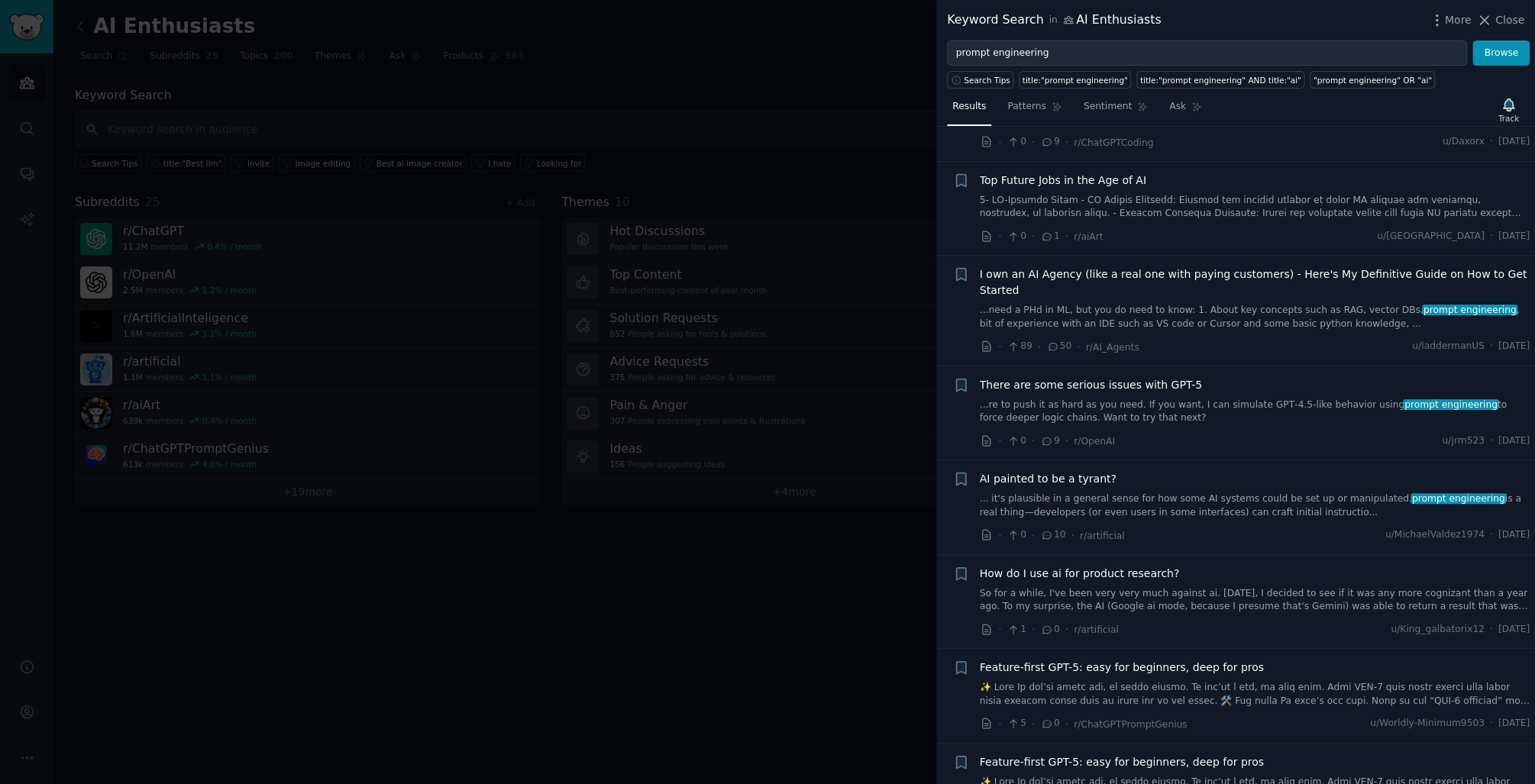
click at [800, 139] on div at bounding box center [768, 392] width 1535 height 784
